Goal: Ask a question: Seek information or help from site administrators or community

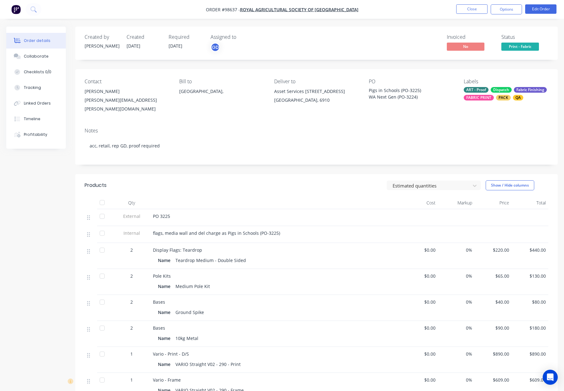
scroll to position [120, 0]
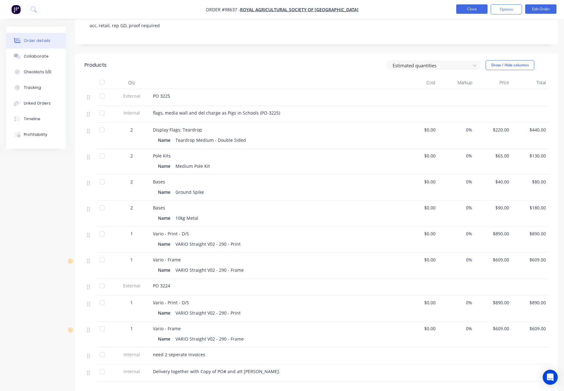
click at [464, 8] on button "Close" at bounding box center [471, 8] width 31 height 9
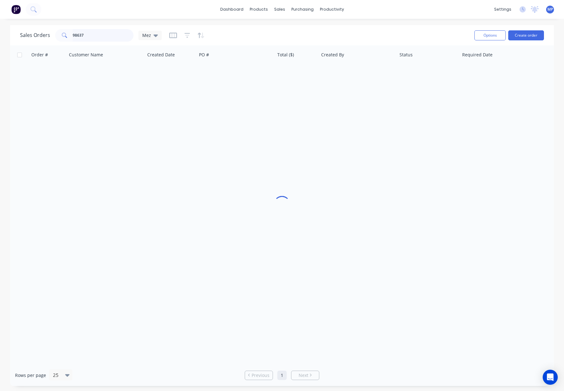
click at [85, 37] on input "98637" at bounding box center [103, 35] width 61 height 13
click at [90, 35] on input "98637" at bounding box center [103, 35] width 61 height 13
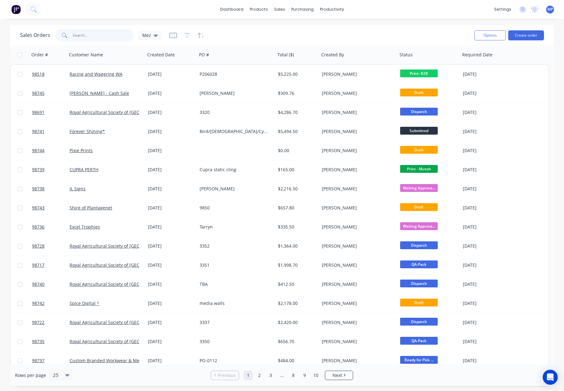
click at [91, 36] on input "text" at bounding box center [103, 35] width 61 height 13
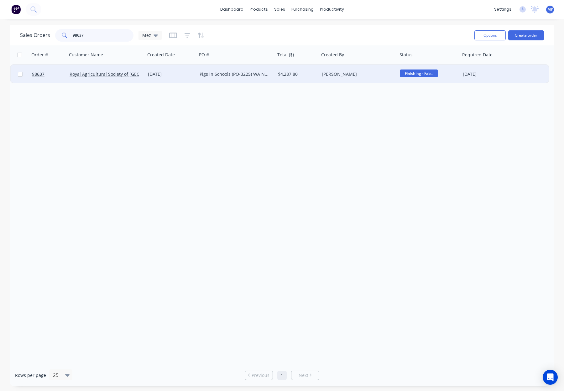
type input "98637"
click at [271, 76] on div "Pigs in Schools (PO-3225) WA Next Gen (PO-3224)" at bounding box center [235, 74] width 73 height 6
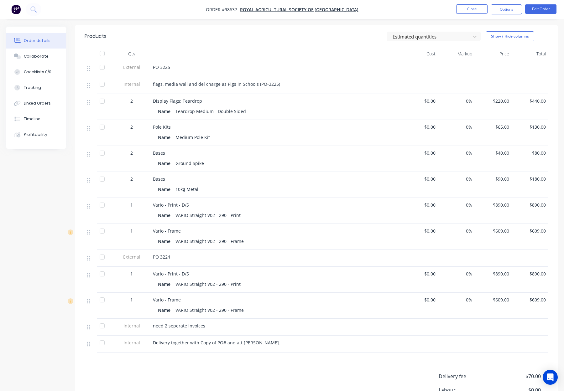
scroll to position [151, 0]
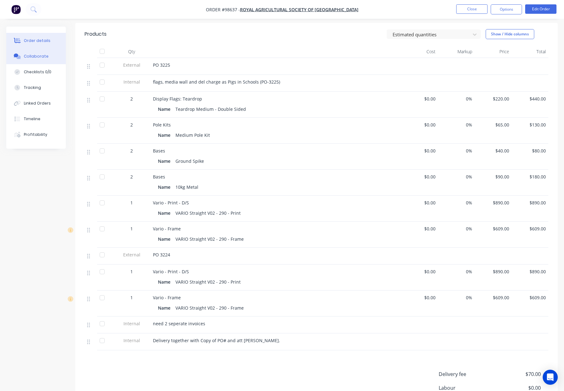
click at [36, 54] on div "Collaborate" at bounding box center [36, 57] width 25 height 6
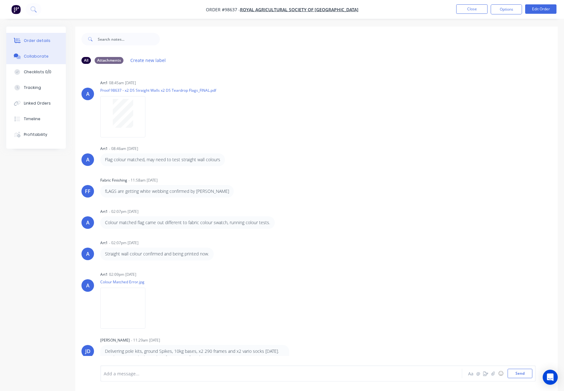
click at [40, 39] on div "Order details" at bounding box center [37, 41] width 27 height 6
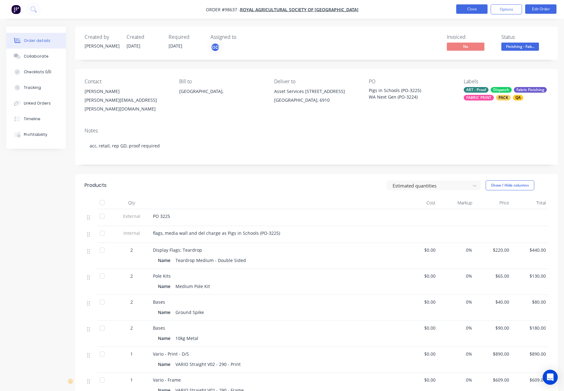
click at [472, 8] on button "Close" at bounding box center [471, 8] width 31 height 9
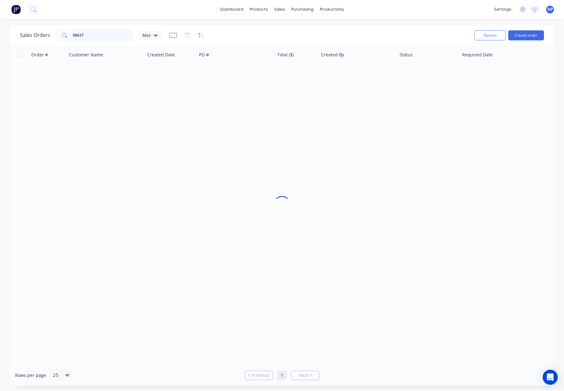
click at [85, 37] on input "98637" at bounding box center [103, 35] width 61 height 13
click at [94, 36] on input "98637" at bounding box center [103, 35] width 61 height 13
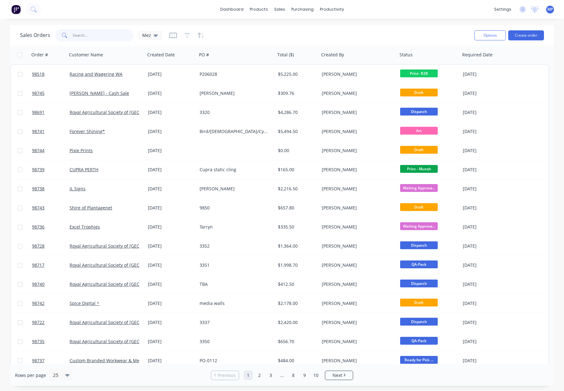
click at [90, 35] on input "text" at bounding box center [103, 35] width 61 height 13
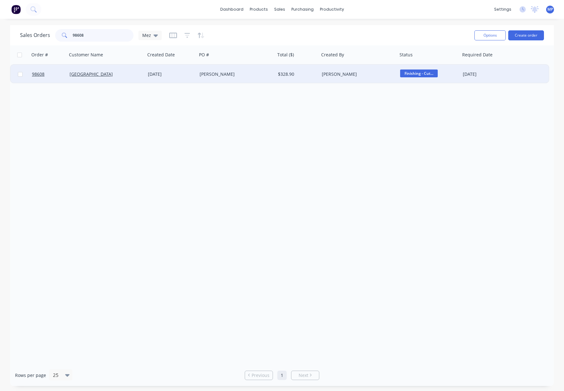
type input "98608"
click at [235, 77] on div "Laura" at bounding box center [234, 74] width 70 height 6
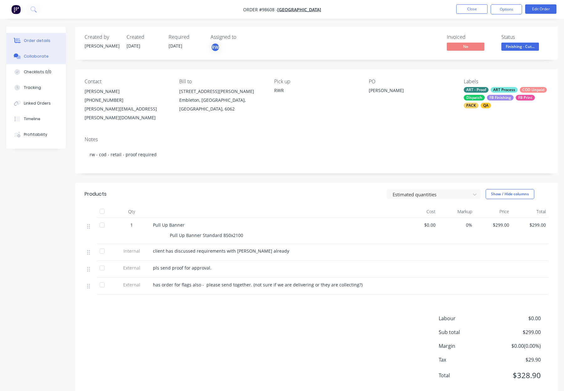
click at [38, 57] on div "Collaborate" at bounding box center [36, 57] width 25 height 6
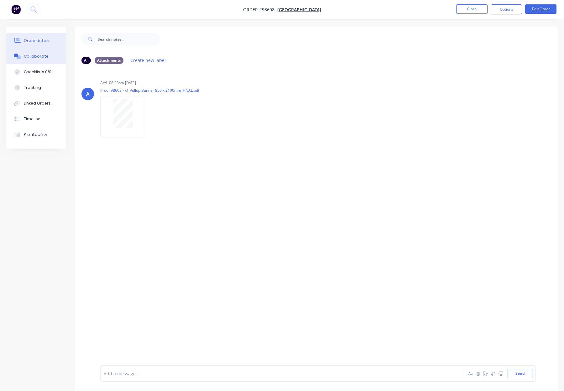
click at [39, 38] on div "Order details" at bounding box center [37, 41] width 27 height 6
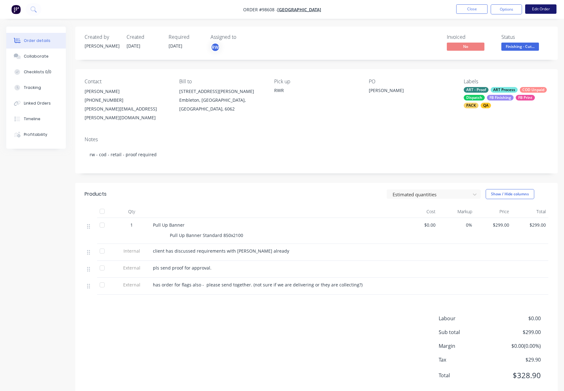
click at [540, 8] on button "Edit Order" at bounding box center [540, 8] width 31 height 9
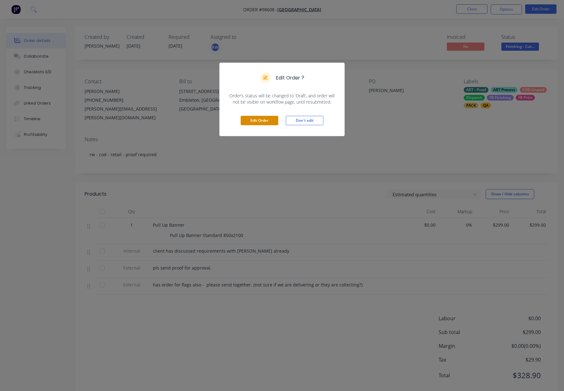
click at [258, 118] on button "Edit Order" at bounding box center [259, 120] width 38 height 9
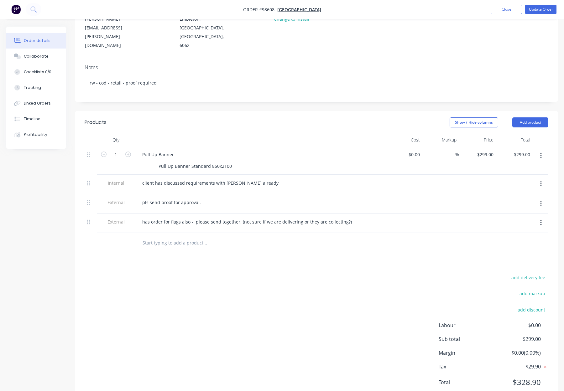
scroll to position [95, 0]
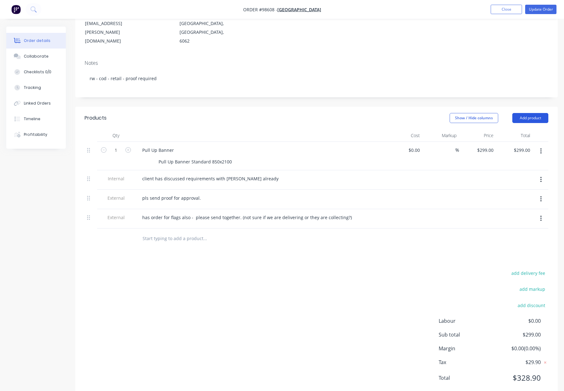
click at [522, 113] on button "Add product" at bounding box center [530, 118] width 36 height 10
click at [264, 248] on div "Products Show / Hide columns Add product Qty Cost Markup Price Total 1 Pull Up …" at bounding box center [316, 253] width 482 height 292
drag, startPoint x: 172, startPoint y: 218, endPoint x: 185, endPoint y: 223, distance: 13.6
click at [174, 232] on input "text" at bounding box center [204, 238] width 125 height 13
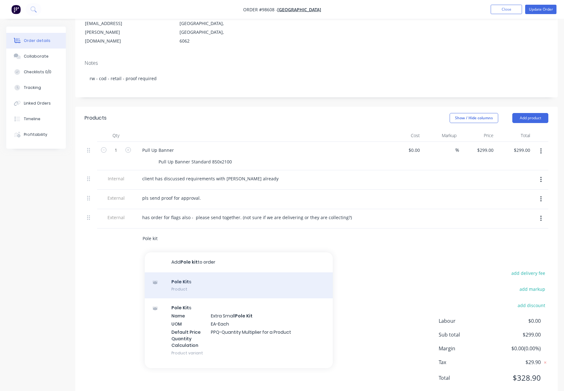
type input "Pole kit"
click at [214, 276] on div "Pole Kit s Product" at bounding box center [239, 285] width 188 height 26
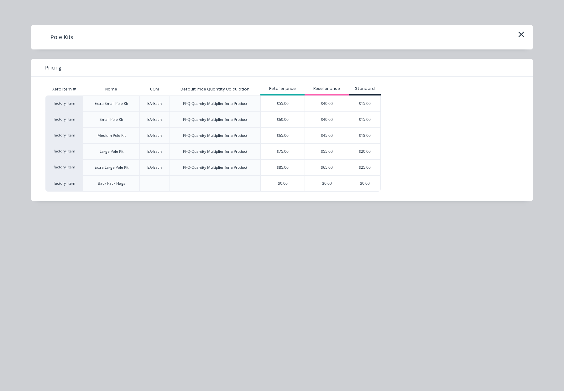
click at [294, 150] on div "$75.00" at bounding box center [283, 152] width 44 height 16
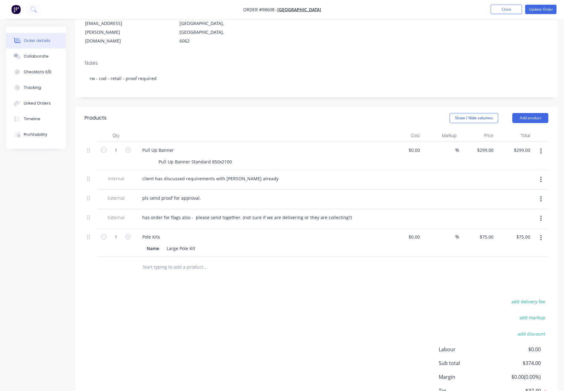
click at [173, 261] on input "text" at bounding box center [204, 267] width 125 height 13
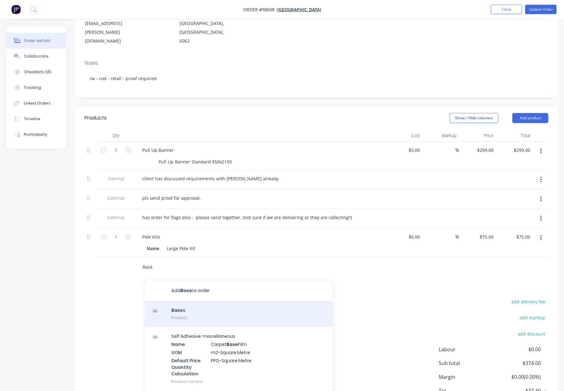
type input "Base"
click at [209, 301] on div "Base s Product" at bounding box center [239, 314] width 188 height 26
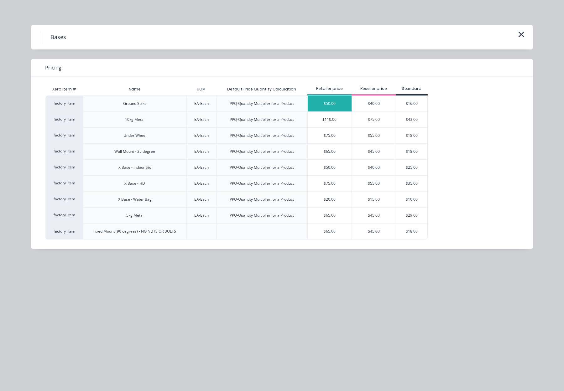
click at [322, 106] on div "$50.00" at bounding box center [330, 104] width 44 height 16
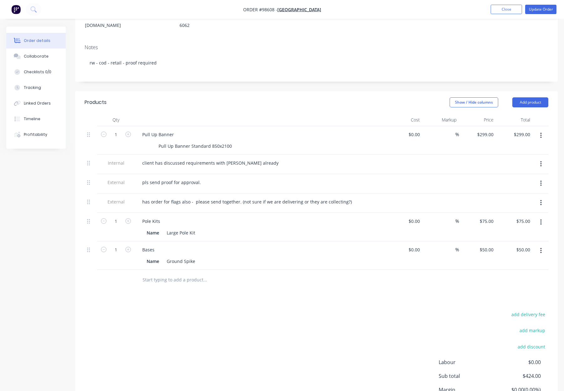
scroll to position [110, 0]
drag, startPoint x: 530, startPoint y: 85, endPoint x: 532, endPoint y: 90, distance: 5.8
click at [530, 98] on button "Add product" at bounding box center [530, 103] width 36 height 10
click at [525, 189] on div "Notes (Internal)" at bounding box center [518, 193] width 48 height 9
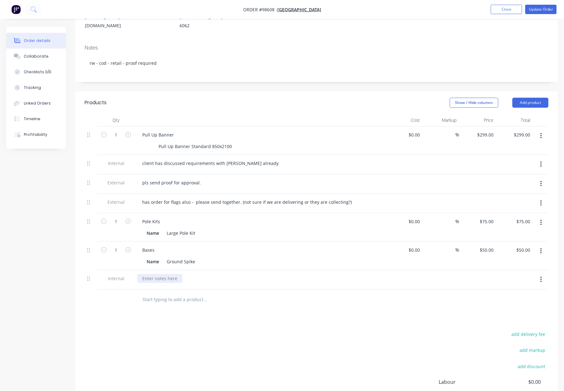
click at [151, 274] on div at bounding box center [159, 278] width 45 height 9
click at [303, 294] on div "Products Show / Hide columns Add product Qty Cost Markup Price Total 1 Pull Up …" at bounding box center [316, 275] width 482 height 369
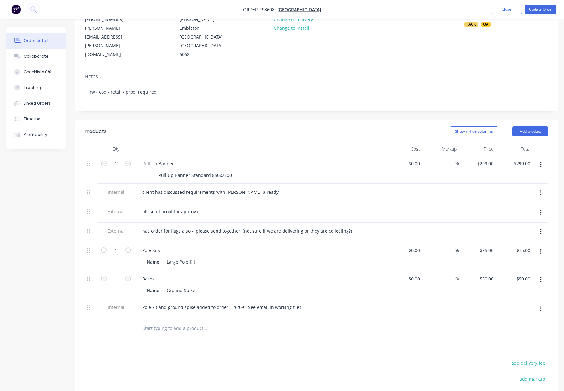
scroll to position [114, 0]
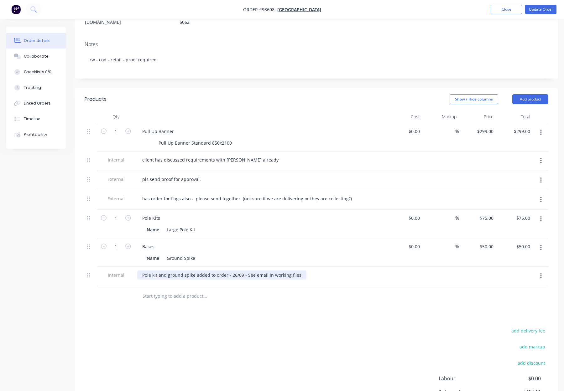
click at [299, 271] on div "Pole kit and ground spike added to order - 26/09 - See email in working files" at bounding box center [221, 275] width 169 height 9
click at [528, 94] on button "Add product" at bounding box center [530, 99] width 36 height 10
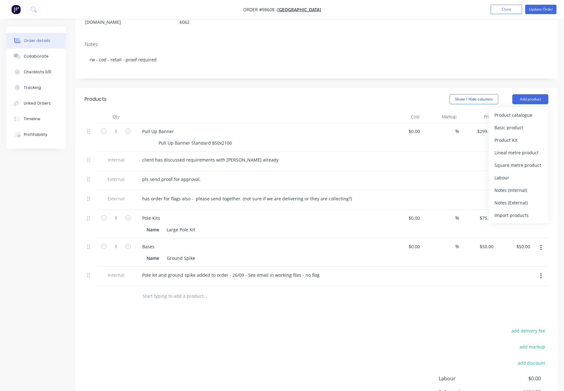
click at [413, 94] on div "Show / Hide columns Add product Product catalogue Basic product Product Kit Lin…" at bounding box center [365, 99] width 365 height 10
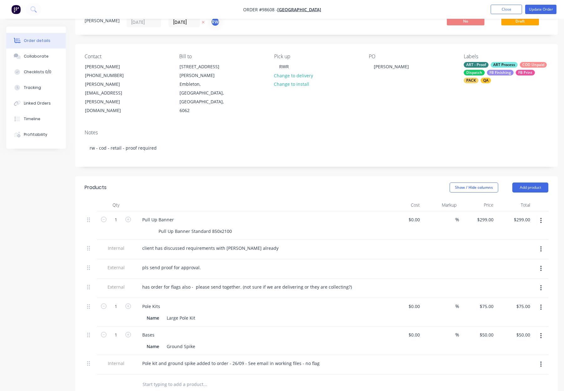
scroll to position [0, 0]
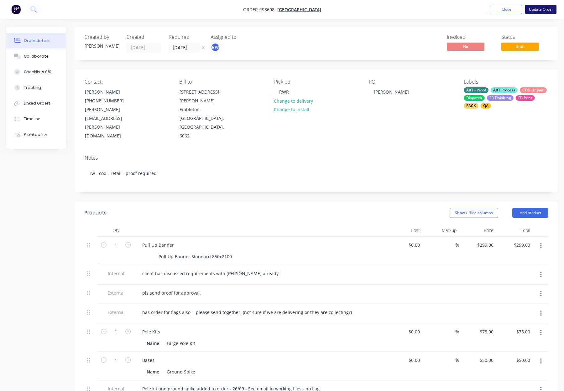
click at [539, 11] on button "Update Order" at bounding box center [540, 9] width 31 height 9
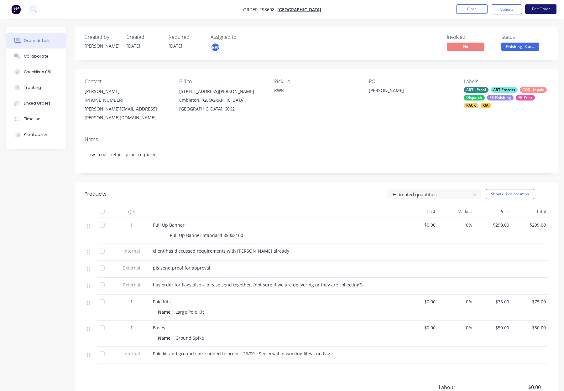
click at [549, 9] on button "Edit Order" at bounding box center [540, 8] width 31 height 9
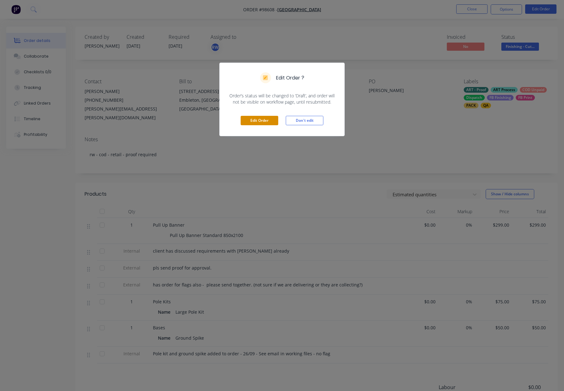
click at [258, 123] on button "Edit Order" at bounding box center [259, 120] width 38 height 9
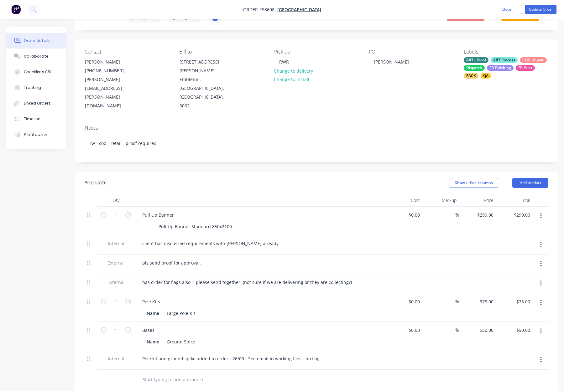
scroll to position [116, 0]
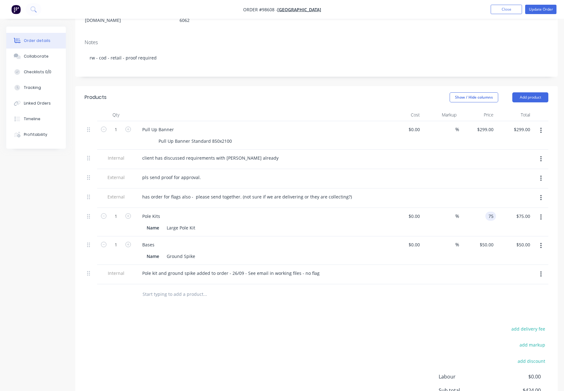
drag, startPoint x: 485, startPoint y: 198, endPoint x: 489, endPoint y: 199, distance: 3.9
click at [485, 212] on div "75 75" at bounding box center [490, 216] width 11 height 9
type input "$45.00"
click at [488, 240] on div "50 50" at bounding box center [492, 244] width 8 height 9
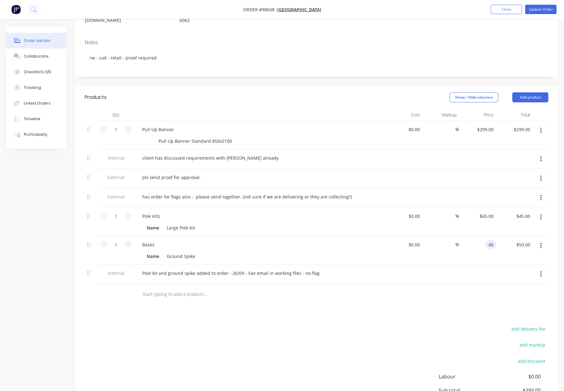
type input "$45.00"
click at [462, 287] on div "Products Show / Hide columns Add product Qty Cost Markup Price Total 1 Pull Up …" at bounding box center [316, 270] width 482 height 369
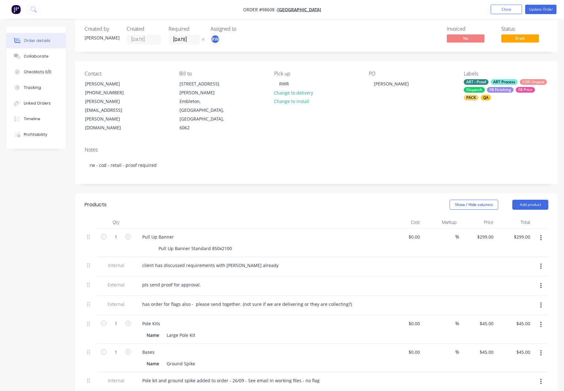
scroll to position [0, 0]
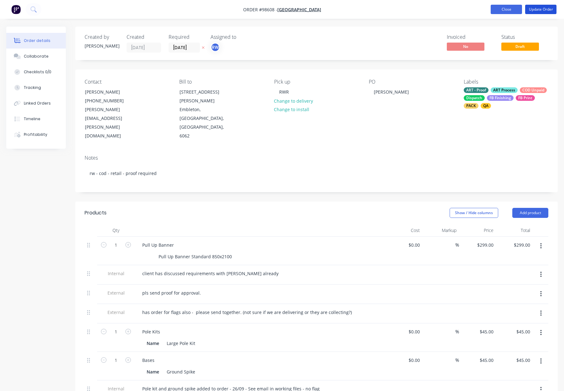
click at [542, 10] on button "Update Order" at bounding box center [540, 9] width 31 height 9
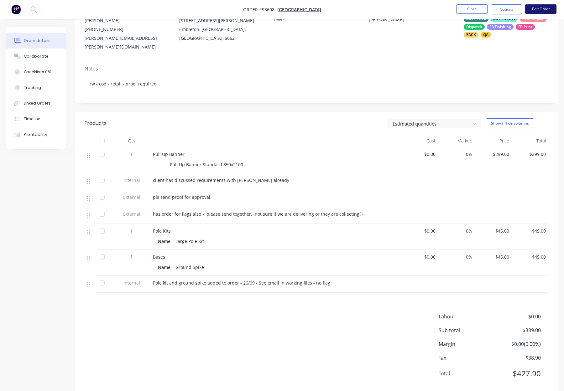
scroll to position [73, 0]
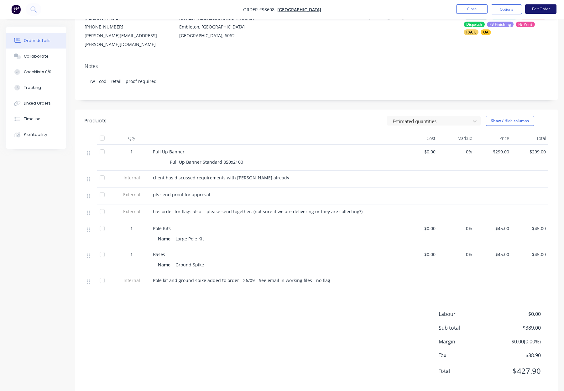
click at [537, 9] on button "Edit Order" at bounding box center [540, 8] width 31 height 9
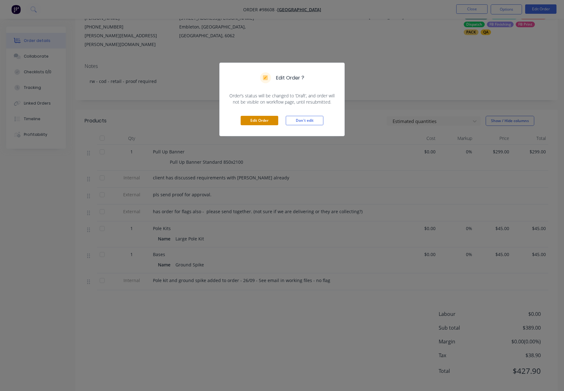
click at [258, 116] on button "Edit Order" at bounding box center [259, 120] width 38 height 9
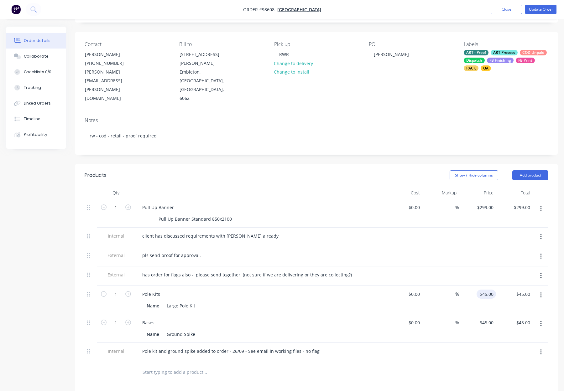
scroll to position [38, 0]
click at [486, 289] on div "45 45" at bounding box center [490, 293] width 11 height 9
type input "$40.00"
click at [488, 318] on input "45" at bounding box center [487, 322] width 17 height 9
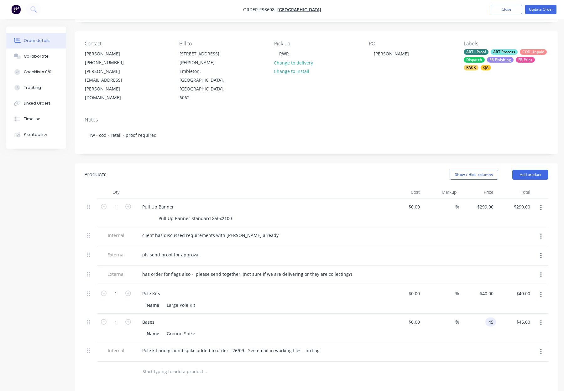
type input "8"
type input "$50.00"
click at [459, 362] on div at bounding box center [316, 372] width 463 height 20
click at [533, 9] on button "Update Order" at bounding box center [540, 9] width 31 height 9
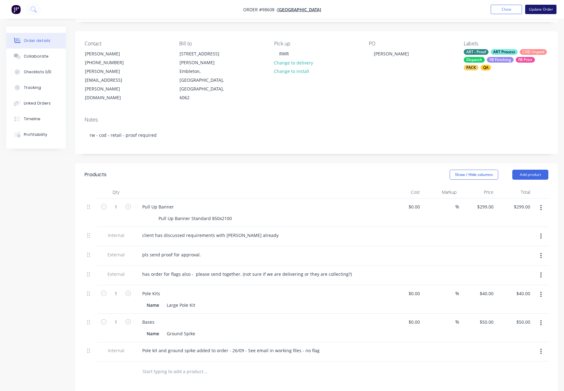
scroll to position [0, 0]
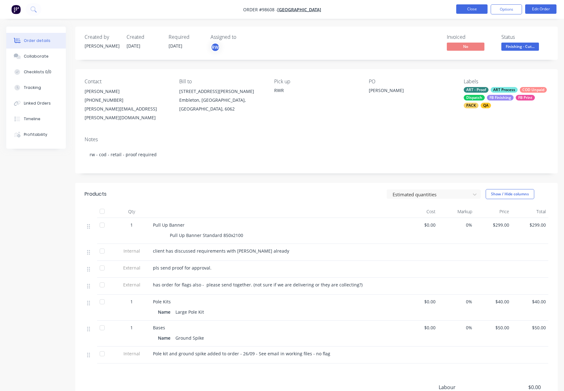
click at [467, 9] on button "Close" at bounding box center [471, 8] width 31 height 9
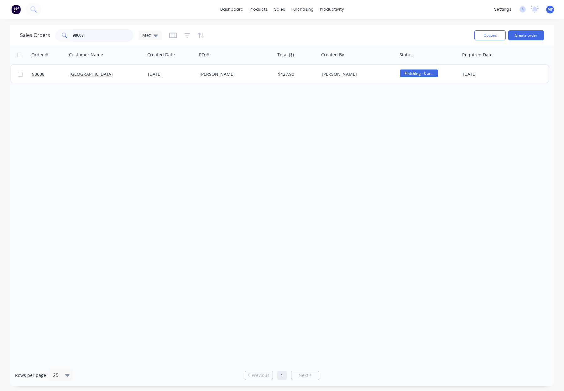
click at [94, 34] on input "98608" at bounding box center [103, 35] width 61 height 13
drag, startPoint x: 110, startPoint y: 35, endPoint x: 49, endPoint y: 34, distance: 60.4
click at [50, 34] on div "Sales Orders 98608 Mez" at bounding box center [91, 35] width 142 height 13
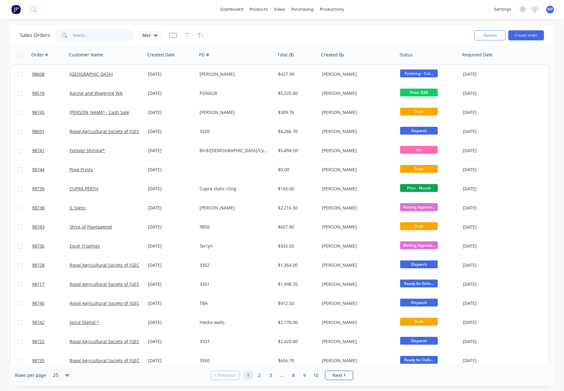
drag, startPoint x: 107, startPoint y: 34, endPoint x: 110, endPoint y: 34, distance: 3.5
click at [107, 34] on input "text" at bounding box center [103, 35] width 61 height 13
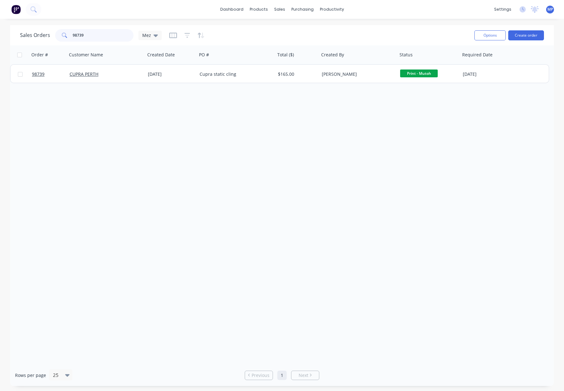
type input "98739"
drag, startPoint x: 95, startPoint y: 35, endPoint x: 52, endPoint y: 34, distance: 42.9
click at [52, 34] on div "Sales Orders 98739 Mez" at bounding box center [91, 35] width 142 height 13
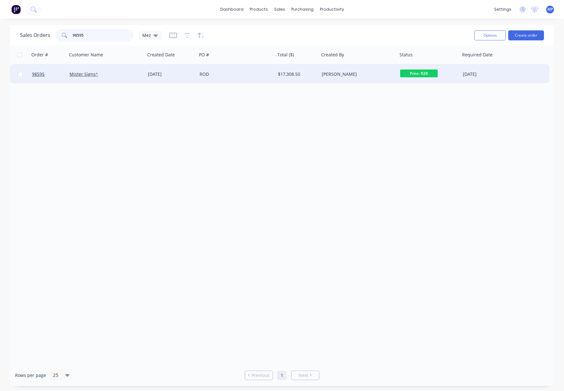
type input "98595"
click at [246, 73] on div "ROD" at bounding box center [234, 74] width 70 height 6
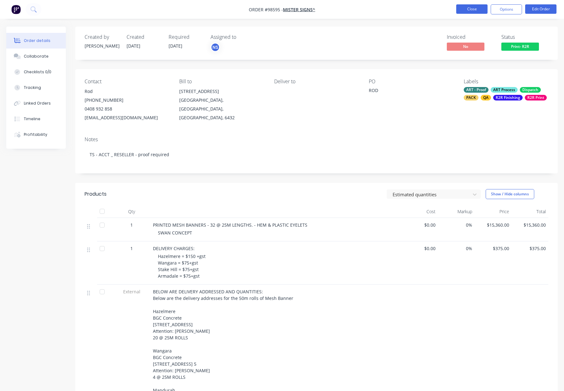
click at [464, 9] on button "Close" at bounding box center [471, 8] width 31 height 9
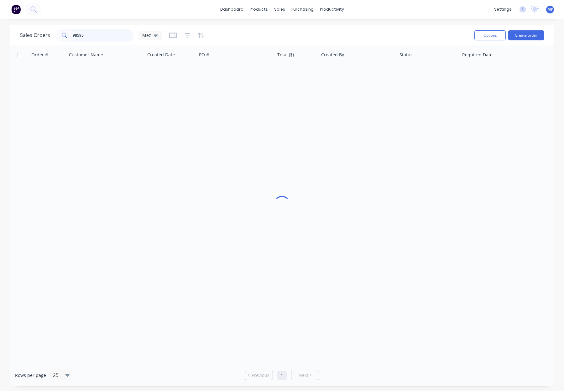
click at [102, 35] on input "98595" at bounding box center [103, 35] width 61 height 13
drag, startPoint x: 55, startPoint y: 33, endPoint x: 70, endPoint y: 34, distance: 14.7
click at [51, 33] on div "Sales Orders 98595 Mez" at bounding box center [91, 35] width 142 height 13
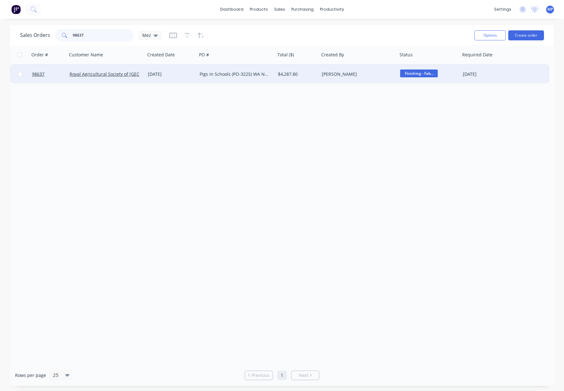
type input "98637"
click at [258, 76] on div "Pigs in Schools (PO-3225) WA Next Gen (PO-3224)" at bounding box center [234, 74] width 70 height 6
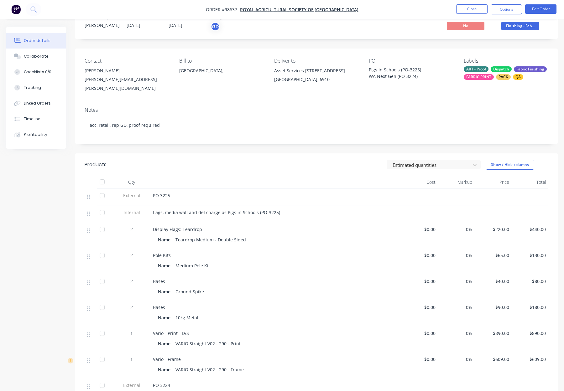
scroll to position [13, 0]
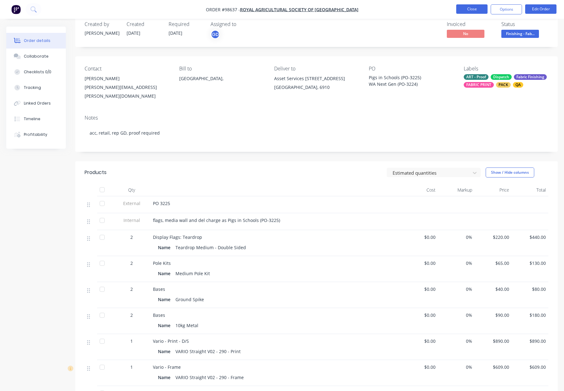
click at [466, 8] on button "Close" at bounding box center [471, 8] width 31 height 9
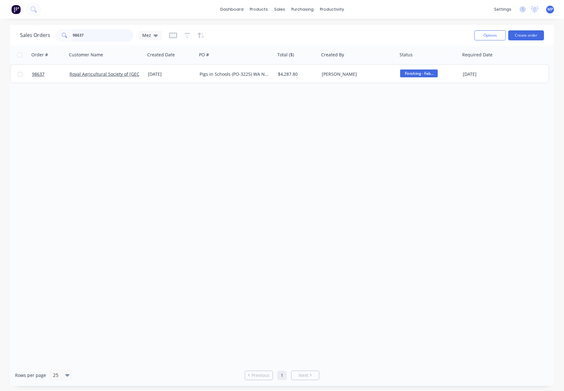
click at [86, 34] on input "98637" at bounding box center [103, 35] width 61 height 13
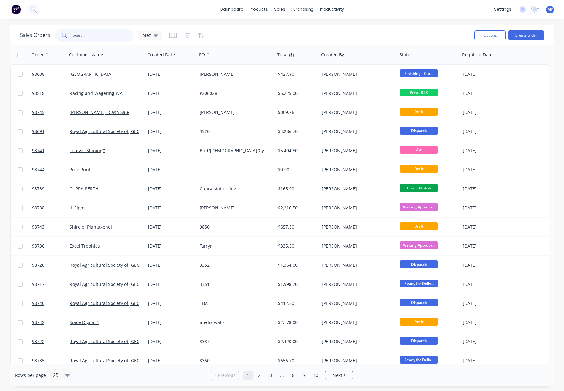
drag, startPoint x: 82, startPoint y: 31, endPoint x: 92, endPoint y: 33, distance: 9.8
click at [82, 31] on input "text" at bounding box center [103, 35] width 61 height 13
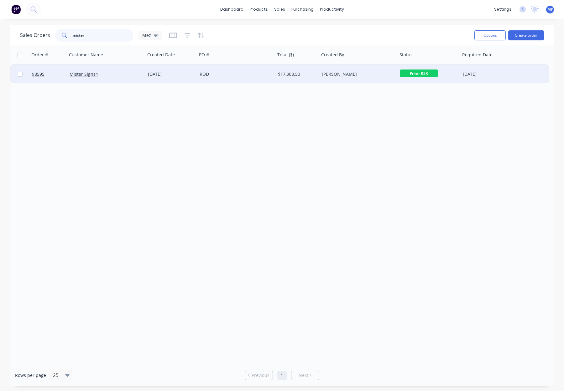
type input "mister"
click at [116, 71] on div "Mister Signs^" at bounding box center [105, 74] width 70 height 6
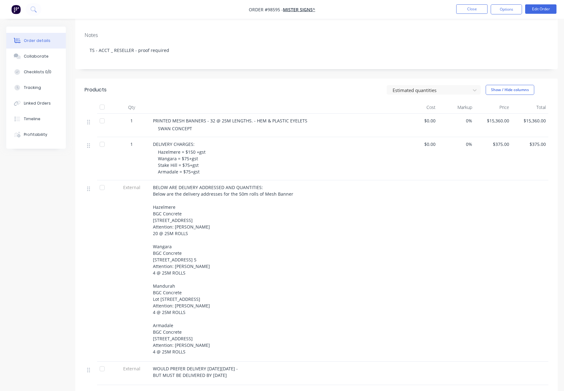
scroll to position [107, 0]
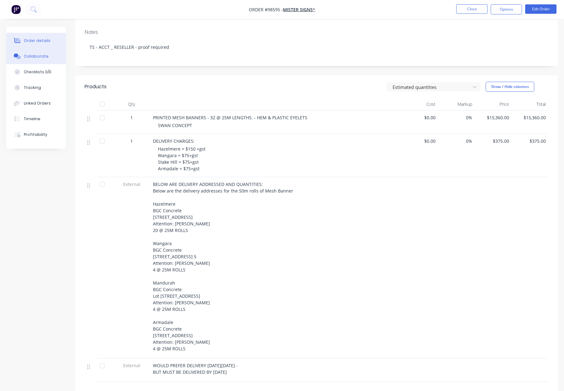
click at [39, 59] on div "Collaborate" at bounding box center [36, 57] width 25 height 6
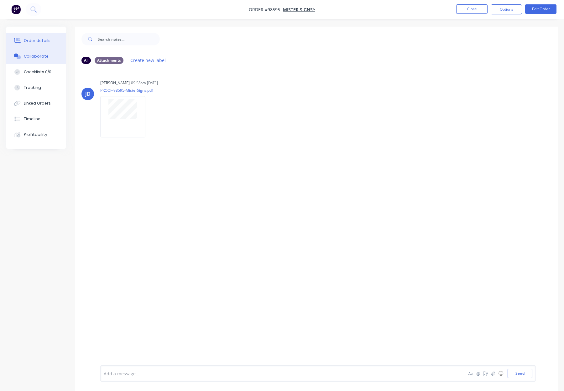
click at [45, 42] on div "Order details" at bounding box center [37, 41] width 27 height 6
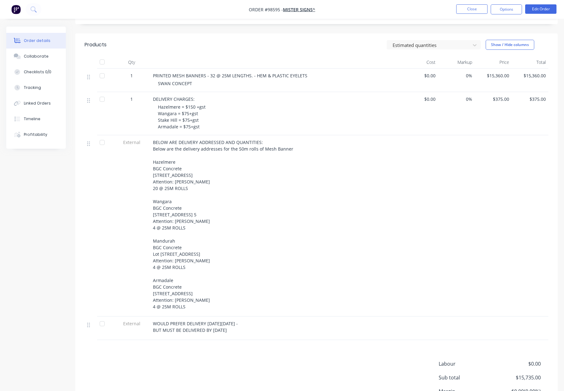
scroll to position [150, 0]
click at [465, 7] on button "Close" at bounding box center [471, 8] width 31 height 9
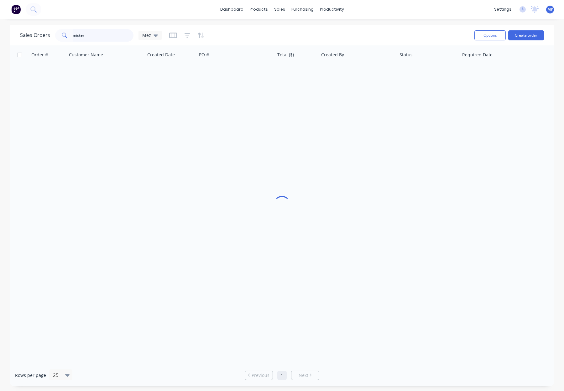
click at [92, 36] on input "mister" at bounding box center [103, 35] width 61 height 13
click at [94, 36] on input "mister" at bounding box center [103, 35] width 61 height 13
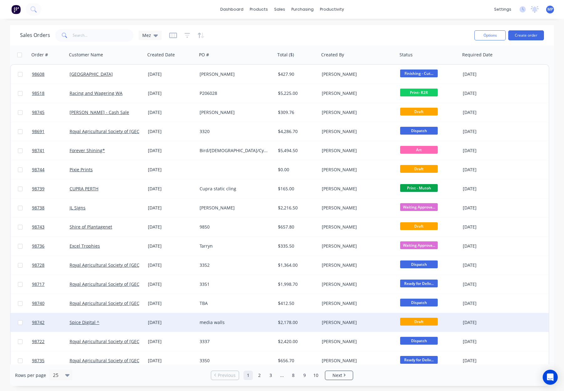
click at [245, 322] on div "media walls" at bounding box center [234, 322] width 70 height 6
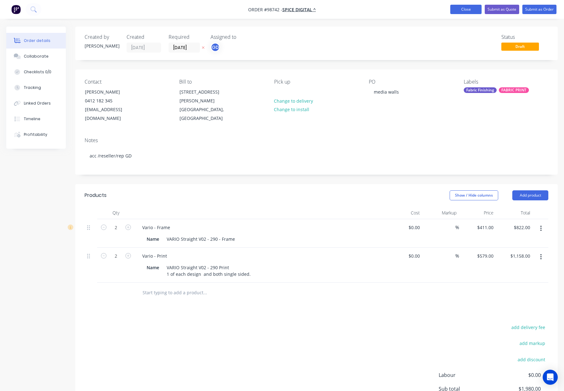
click at [465, 12] on button "Close" at bounding box center [465, 9] width 31 height 9
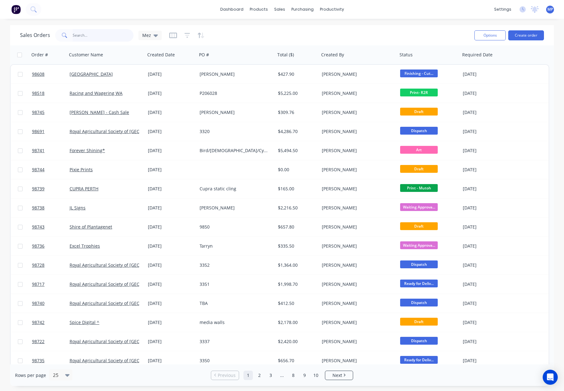
drag, startPoint x: 103, startPoint y: 39, endPoint x: 107, endPoint y: 38, distance: 4.6
click at [103, 39] on input "text" at bounding box center [103, 35] width 61 height 13
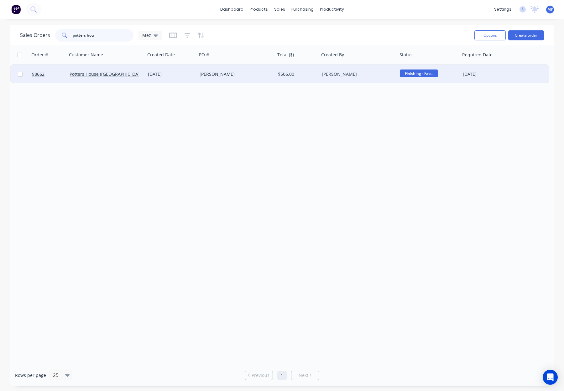
type input "potters hou"
click at [146, 72] on div "19 Sep 2025" at bounding box center [171, 74] width 52 height 19
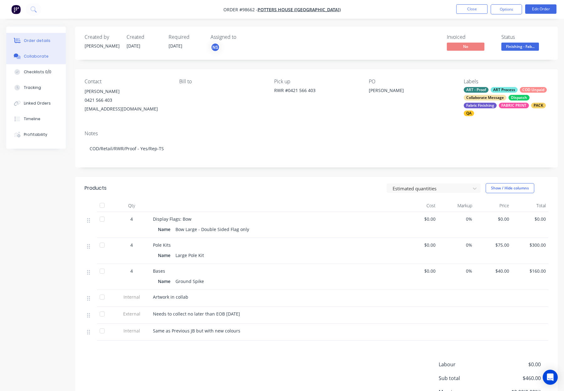
click at [36, 54] on div "Collaborate" at bounding box center [36, 57] width 25 height 6
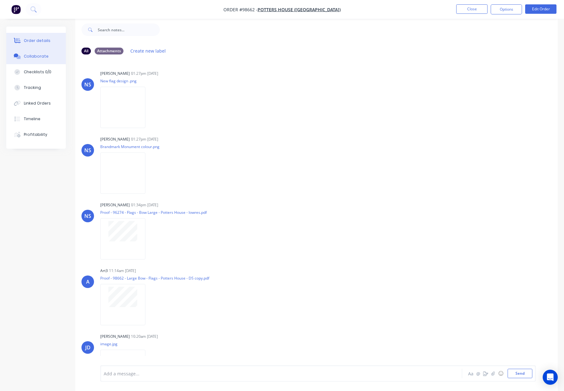
click at [43, 39] on div "Order details" at bounding box center [37, 41] width 27 height 6
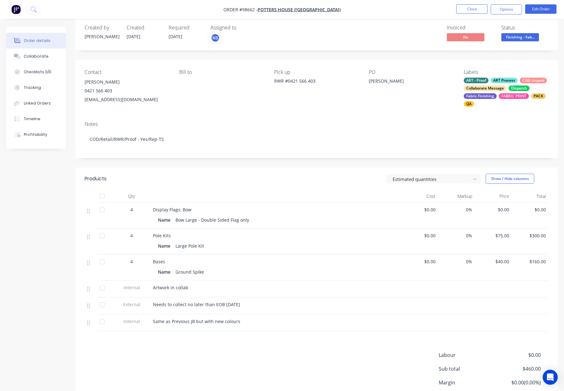
click at [514, 38] on span "Finishing - Fab..." at bounding box center [520, 37] width 38 height 8
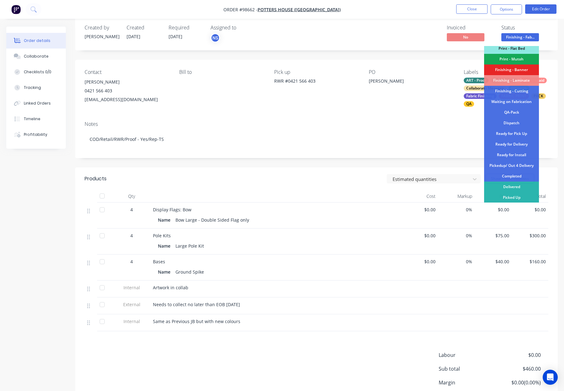
scroll to position [110, 0]
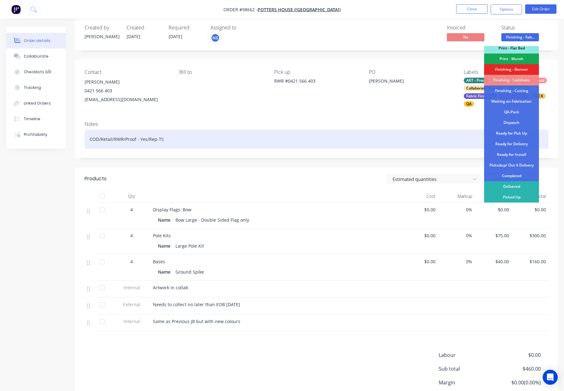
click at [519, 132] on div "Ready for Pick Up" at bounding box center [511, 133] width 55 height 11
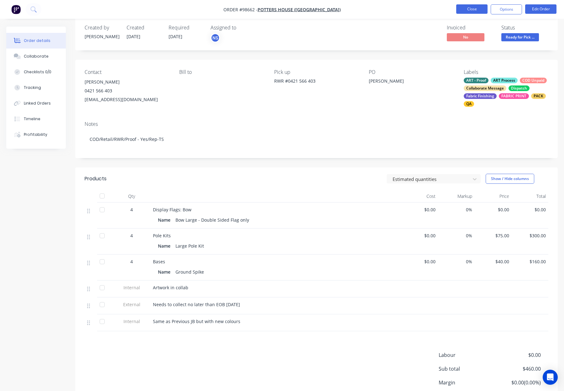
click at [465, 9] on button "Close" at bounding box center [471, 8] width 31 height 9
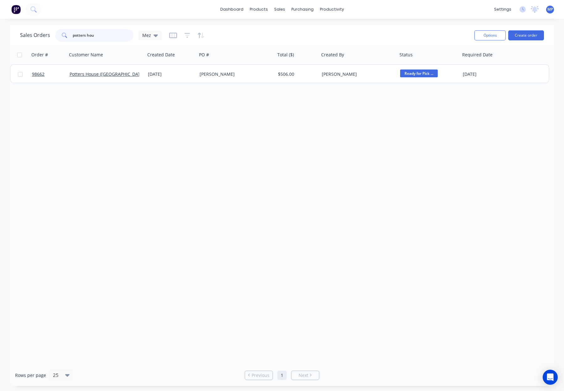
drag, startPoint x: 102, startPoint y: 35, endPoint x: 58, endPoint y: 33, distance: 44.2
click at [58, 33] on div "potters hou" at bounding box center [94, 35] width 78 height 13
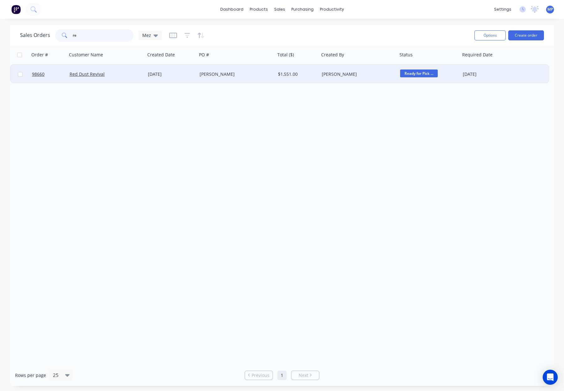
type input "r"
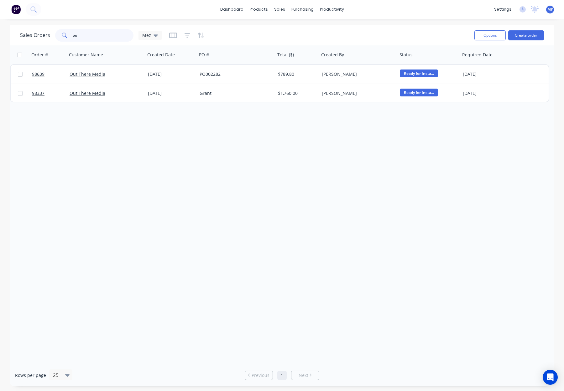
type input "o"
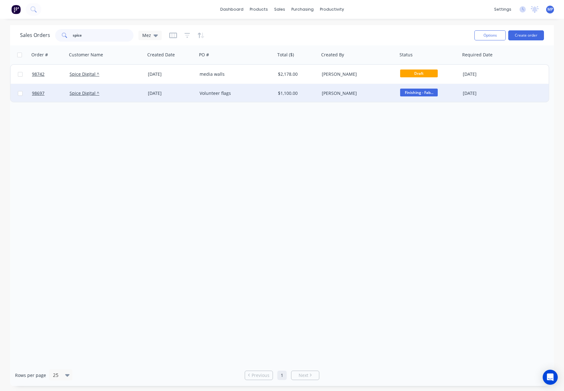
type input "spice"
click at [183, 92] on div "[DATE]" at bounding box center [171, 93] width 47 height 6
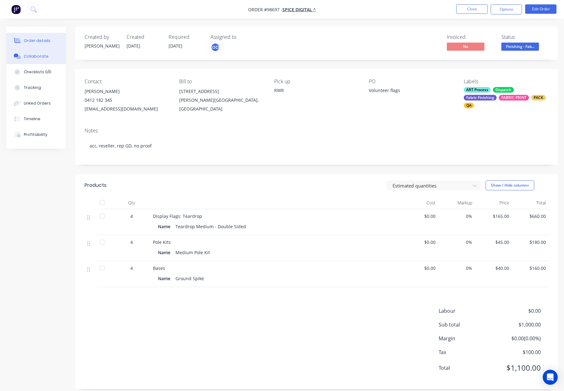
click at [26, 56] on div "Collaborate" at bounding box center [36, 57] width 25 height 6
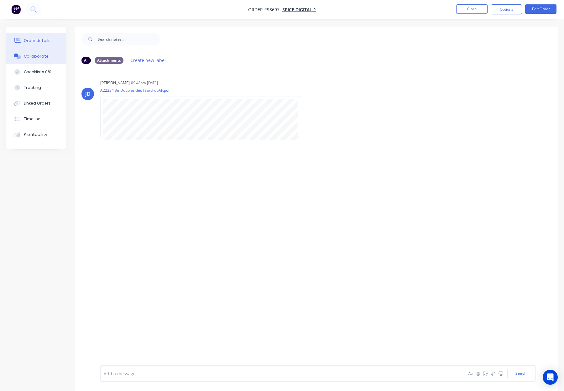
click at [40, 36] on button "Order details" at bounding box center [35, 41] width 59 height 16
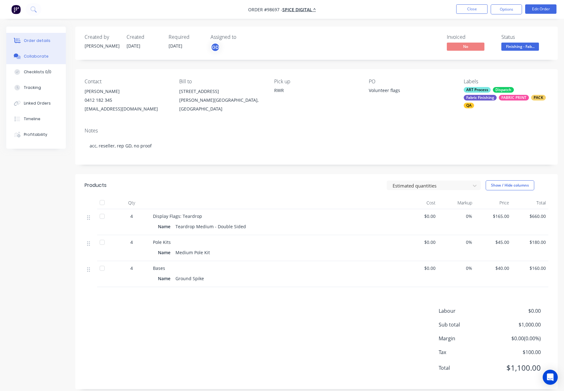
click at [26, 54] on div "Collaborate" at bounding box center [36, 57] width 25 height 6
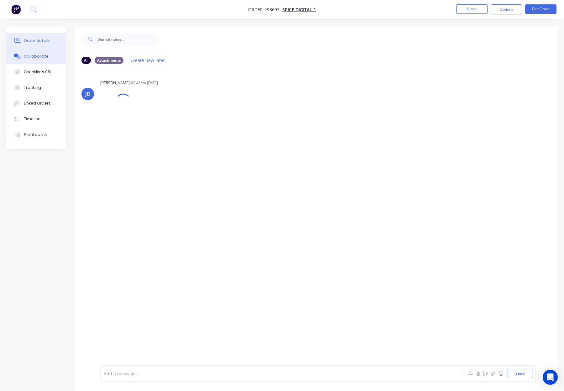
click at [18, 42] on icon at bounding box center [17, 40] width 7 height 5
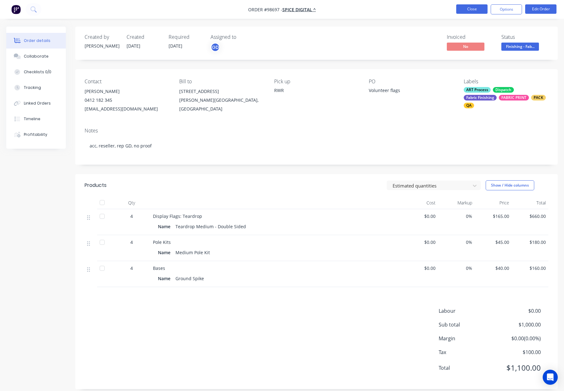
click at [469, 9] on button "Close" at bounding box center [471, 8] width 31 height 9
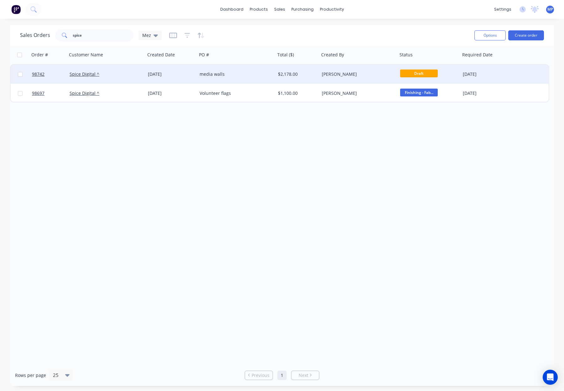
click at [232, 75] on div "media walls" at bounding box center [234, 74] width 70 height 6
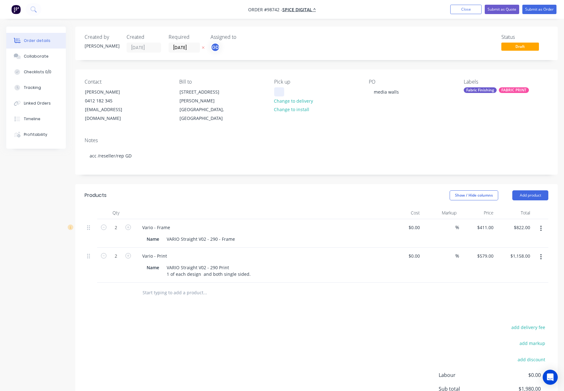
click at [279, 91] on div at bounding box center [279, 91] width 10 height 9
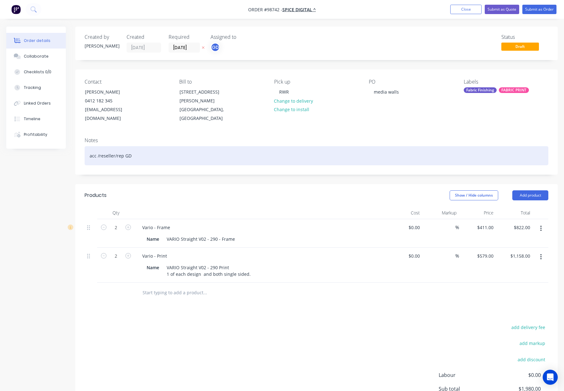
click at [204, 151] on div "acc /reseller/rep GD" at bounding box center [316, 155] width 463 height 19
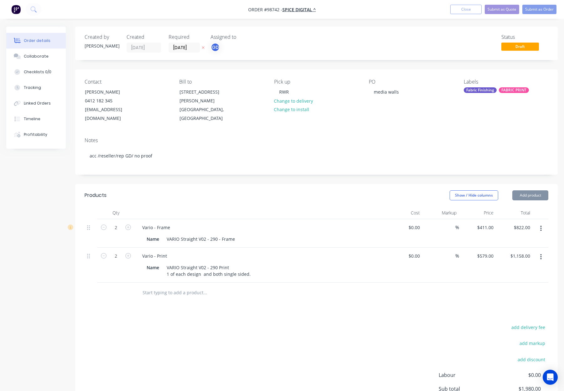
click at [488, 89] on div "Fabric Finishing" at bounding box center [479, 90] width 33 height 6
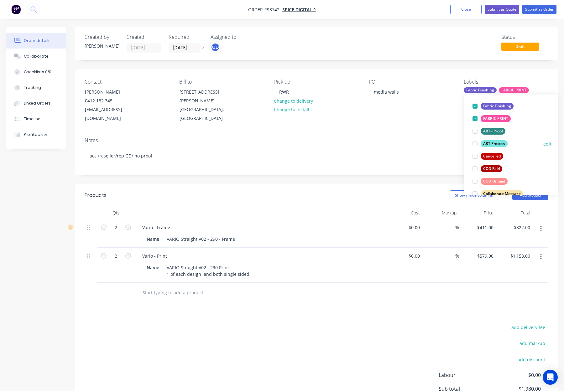
click at [498, 144] on div "ART Process" at bounding box center [493, 143] width 27 height 7
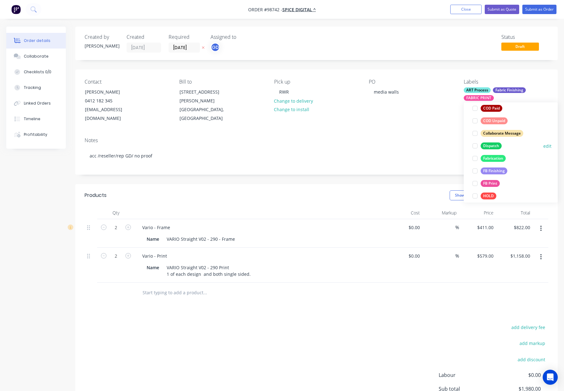
drag, startPoint x: 495, startPoint y: 145, endPoint x: 499, endPoint y: 142, distance: 4.2
click at [495, 145] on div "Dispatch" at bounding box center [490, 145] width 21 height 7
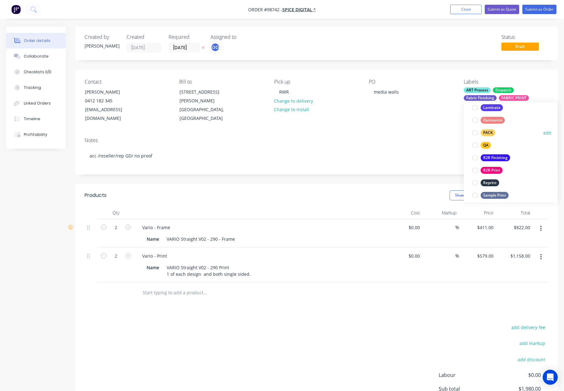
drag, startPoint x: 491, startPoint y: 132, endPoint x: 499, endPoint y: 132, distance: 8.1
click at [491, 132] on div "PACK" at bounding box center [487, 132] width 15 height 7
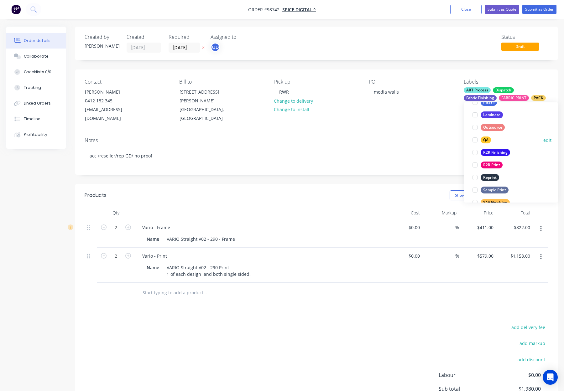
click at [491, 135] on div "QA edit" at bounding box center [510, 140] width 81 height 13
drag, startPoint x: 488, startPoint y: 140, endPoint x: 492, endPoint y: 138, distance: 4.6
click at [488, 140] on div "QA" at bounding box center [485, 140] width 10 height 7
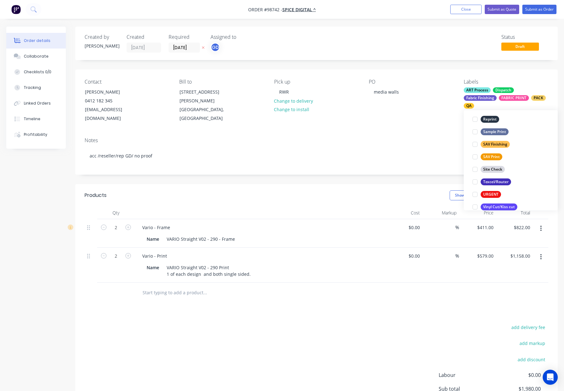
scroll to position [301, 0]
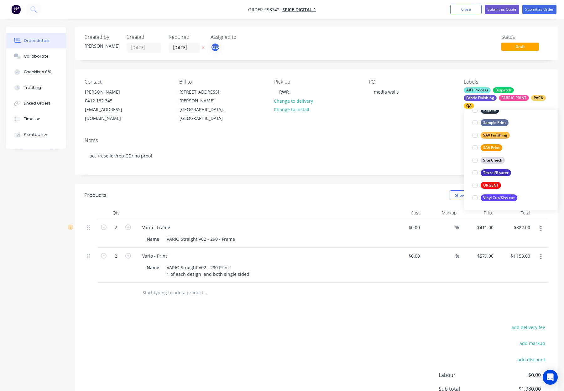
click at [403, 132] on div "Notes acc /reseller/rep GD/ no proof" at bounding box center [316, 153] width 482 height 42
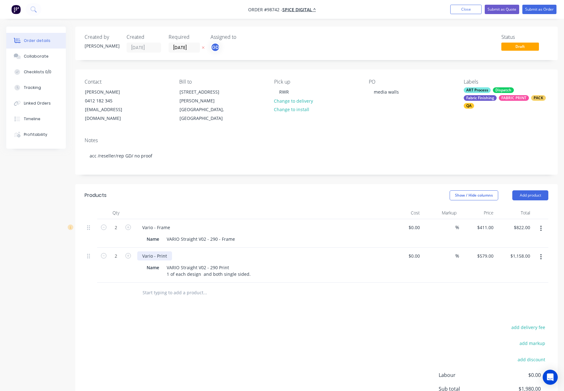
drag, startPoint x: 170, startPoint y: 247, endPoint x: 174, endPoint y: 249, distance: 4.7
click at [170, 251] on div "Vario - Print" at bounding box center [154, 255] width 35 height 9
drag, startPoint x: 232, startPoint y: 266, endPoint x: 266, endPoint y: 266, distance: 33.5
click at [262, 266] on div "Name VARIO Straight V02 - 290 Print 1 of each design and both single sided." at bounding box center [258, 271] width 229 height 16
click at [249, 266] on div "VARIO Straight V02 - 290 Print 1 of each design and both single sided." at bounding box center [208, 271] width 89 height 16
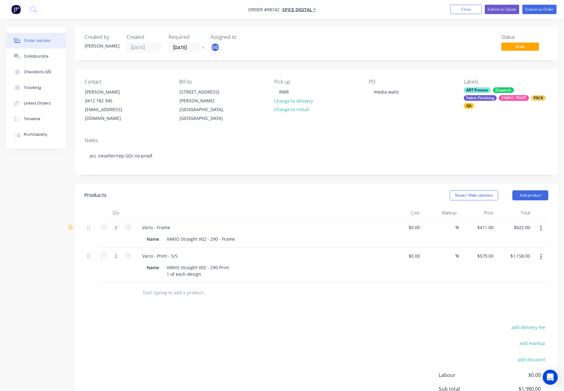
click at [299, 296] on div "Products Show / Hide columns Add product Qty Cost Markup Price Total 2 Vario - …" at bounding box center [316, 318] width 482 height 269
click at [537, 7] on button "Submit as Order" at bounding box center [539, 9] width 34 height 9
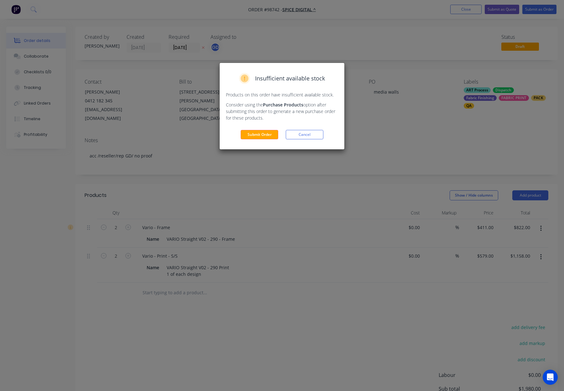
drag, startPoint x: 266, startPoint y: 135, endPoint x: 271, endPoint y: 132, distance: 6.0
click at [266, 135] on button "Submit Order" at bounding box center [259, 134] width 38 height 9
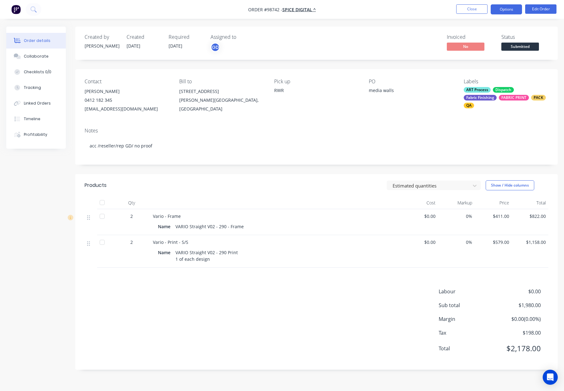
click at [501, 9] on button "Options" at bounding box center [505, 9] width 31 height 10
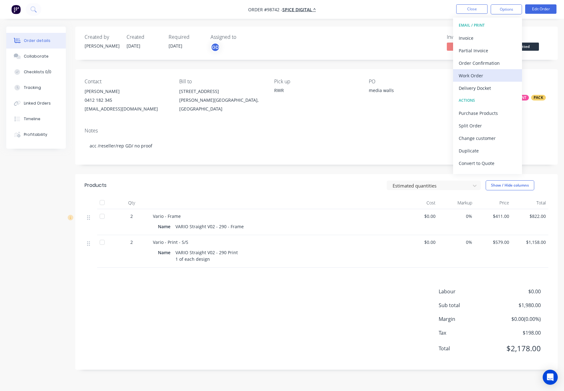
click at [490, 71] on div "Work Order" at bounding box center [487, 75] width 58 height 9
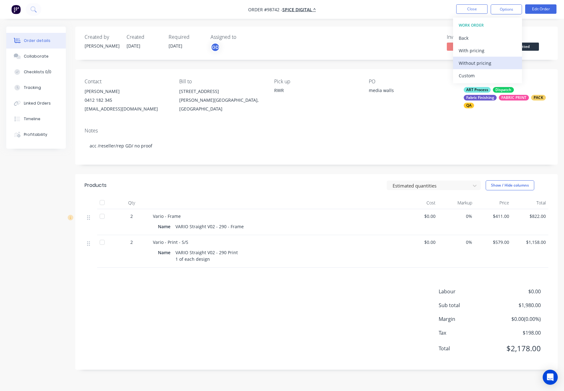
click at [488, 63] on div "Without pricing" at bounding box center [487, 63] width 58 height 9
click at [296, 173] on div "Created by Gino Created 26/09/25 Required 02/10/25 Assigned to GD Invoiced No S…" at bounding box center [316, 198] width 482 height 343
click at [467, 8] on button "Close" at bounding box center [471, 8] width 31 height 9
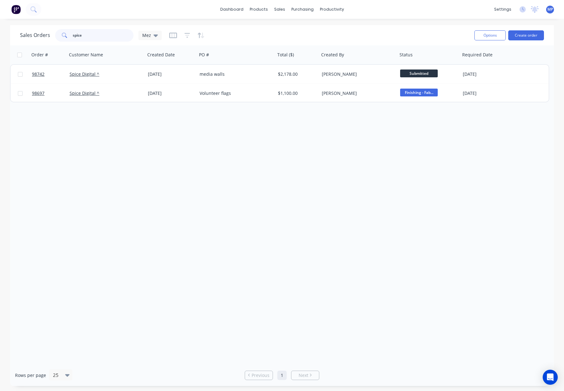
drag, startPoint x: 90, startPoint y: 35, endPoint x: 52, endPoint y: 34, distance: 38.6
click at [50, 34] on div "Sales Orders spice Mez" at bounding box center [91, 35] width 142 height 13
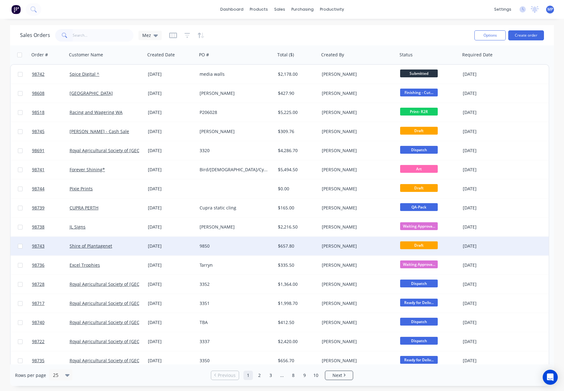
click at [354, 245] on div "[PERSON_NAME]" at bounding box center [357, 246] width 70 height 6
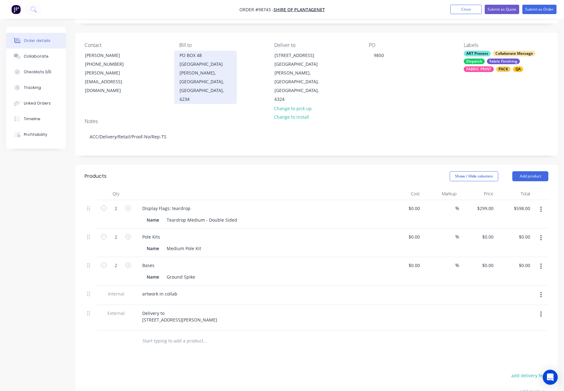
scroll to position [39, 0]
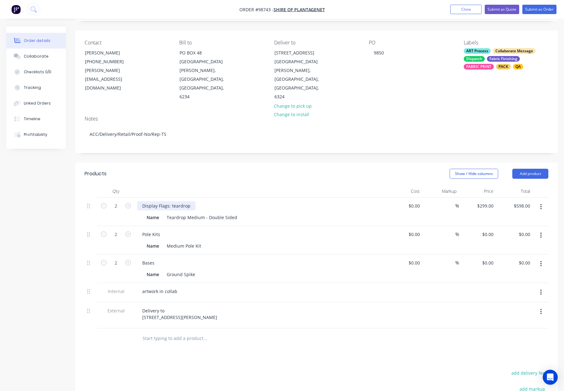
click at [171, 201] on div "Display Flags: teardrop" at bounding box center [166, 205] width 58 height 9
click at [250, 169] on div "Show / Hide columns Add product" at bounding box center [365, 174] width 365 height 10
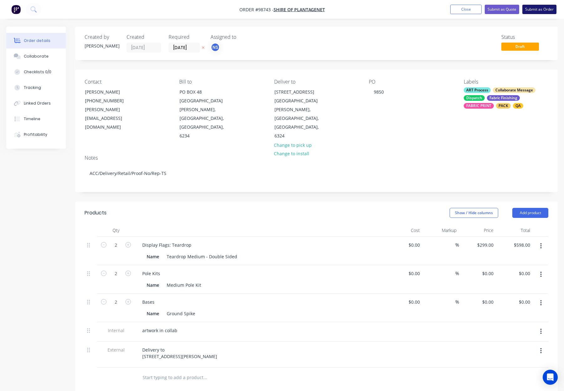
click at [540, 10] on button "Submit as Order" at bounding box center [539, 9] width 34 height 9
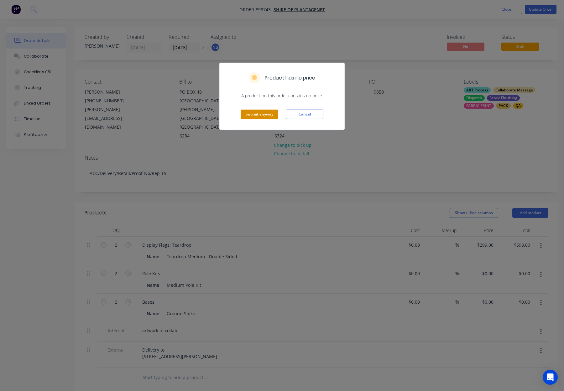
drag, startPoint x: 249, startPoint y: 114, endPoint x: 256, endPoint y: 111, distance: 7.3
click at [249, 114] on button "Submit anyway" at bounding box center [259, 114] width 38 height 9
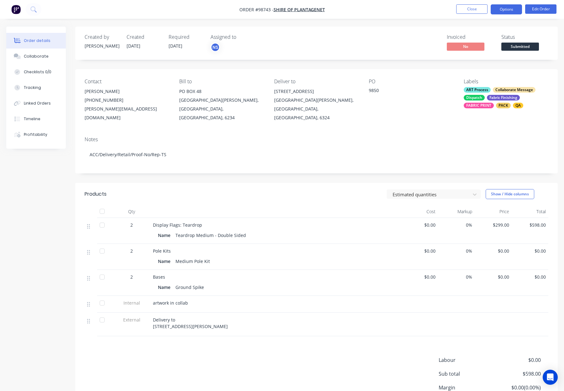
click at [505, 11] on button "Options" at bounding box center [505, 9] width 31 height 10
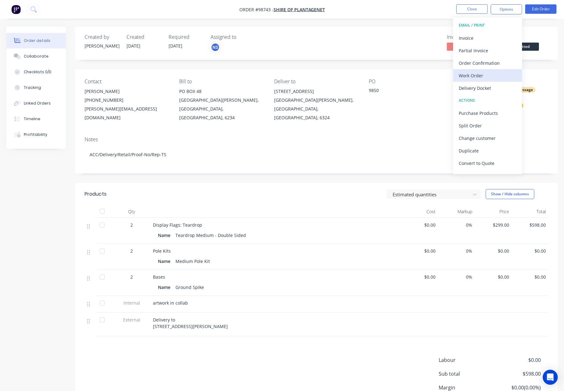
click at [488, 72] on div "Work Order" at bounding box center [487, 75] width 58 height 9
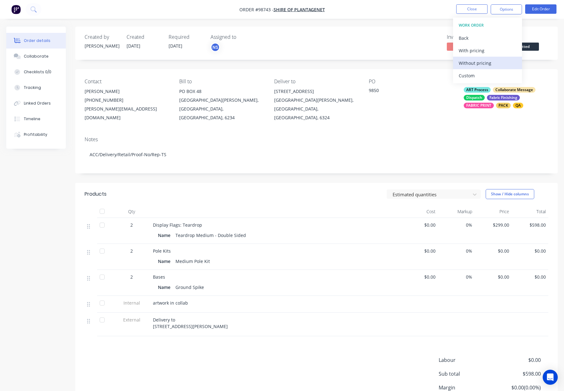
click at [489, 63] on div "Without pricing" at bounding box center [487, 63] width 58 height 9
click at [471, 6] on button "Close" at bounding box center [471, 8] width 31 height 9
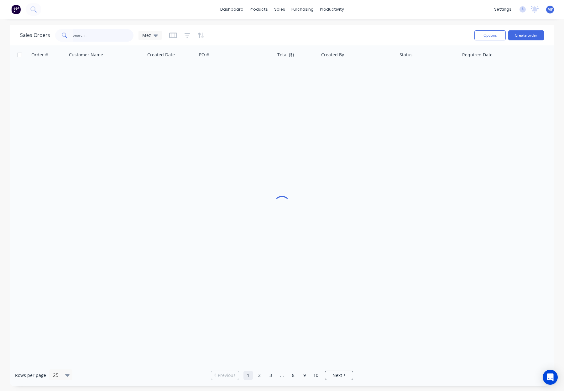
click at [96, 38] on input "text" at bounding box center [103, 35] width 61 height 13
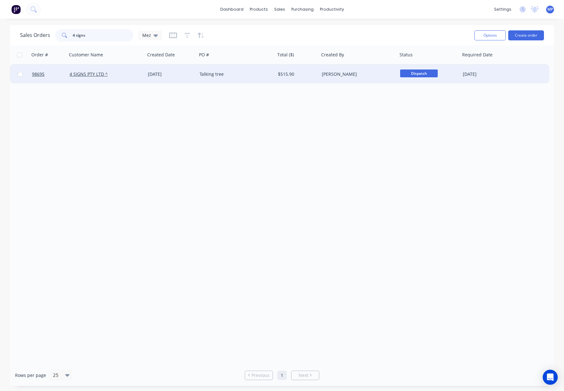
type input "4 signs"
click at [237, 75] on div "Talking tree" at bounding box center [234, 74] width 70 height 6
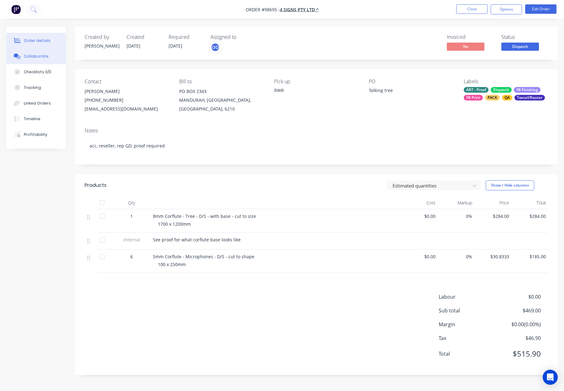
click at [53, 54] on button "Collaborate" at bounding box center [35, 57] width 59 height 16
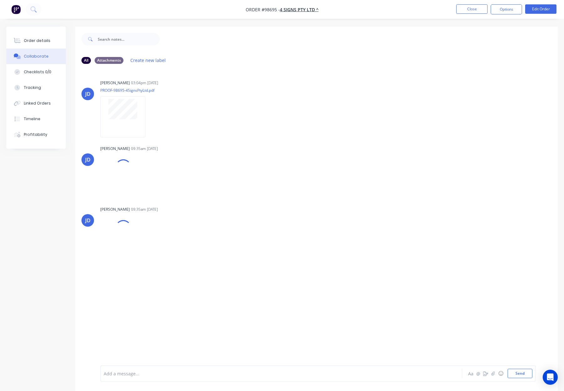
click at [145, 373] on div at bounding box center [264, 373] width 321 height 7
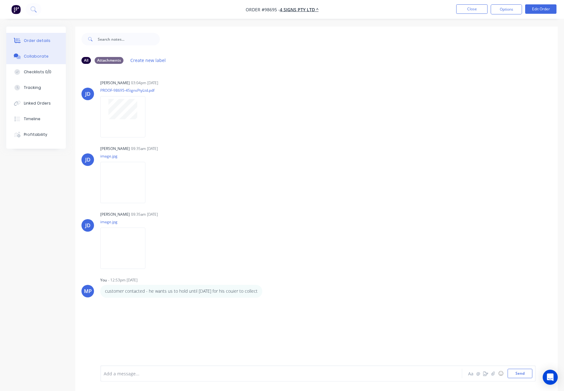
click at [35, 38] on div "Order details" at bounding box center [37, 41] width 27 height 6
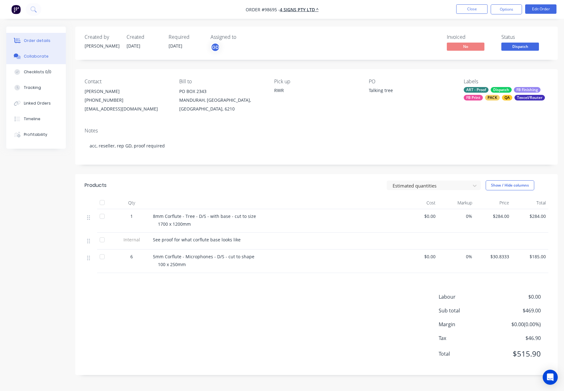
click at [39, 63] on button "Collaborate" at bounding box center [35, 57] width 59 height 16
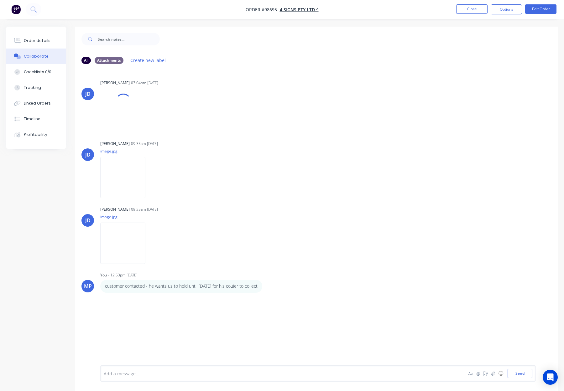
click at [39, 49] on button "Collaborate" at bounding box center [35, 57] width 59 height 16
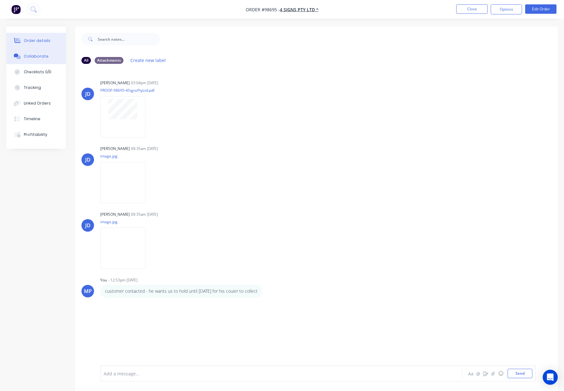
click at [29, 39] on div "Order details" at bounding box center [37, 41] width 27 height 6
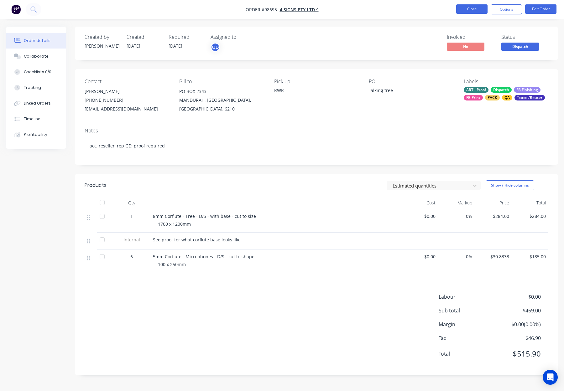
click at [481, 9] on button "Close" at bounding box center [471, 8] width 31 height 9
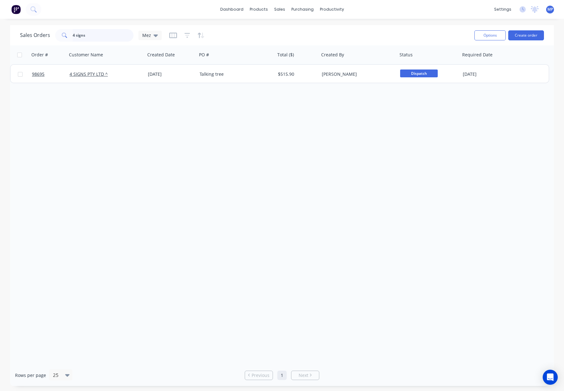
drag, startPoint x: 104, startPoint y: 37, endPoint x: 62, endPoint y: 36, distance: 42.0
click at [104, 37] on input "4 signs" at bounding box center [103, 35] width 61 height 13
click at [53, 36] on div "Sales Orders 4 signs Mez" at bounding box center [91, 35] width 142 height 13
type input "T"
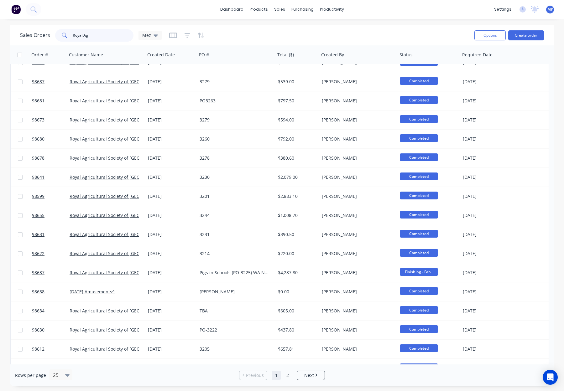
scroll to position [177, 0]
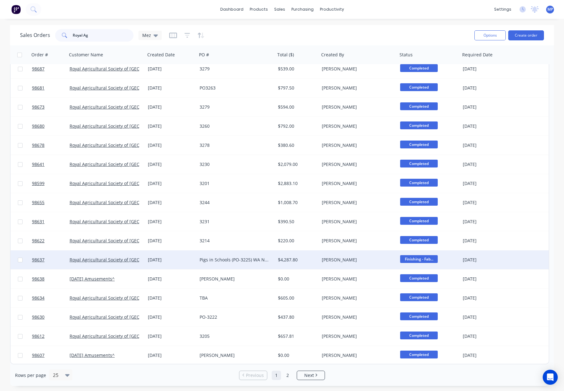
type input "Royal Ag"
click at [361, 261] on div "[PERSON_NAME]" at bounding box center [357, 260] width 70 height 6
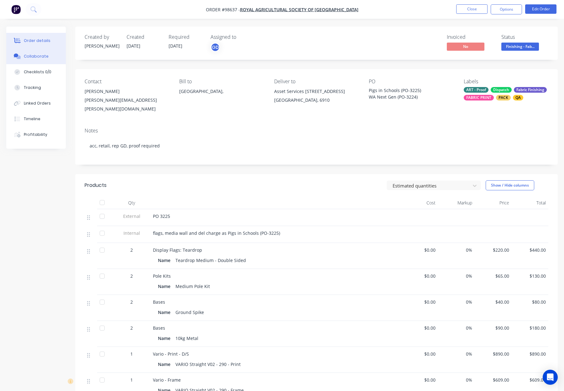
click at [42, 58] on div "Collaborate" at bounding box center [36, 57] width 25 height 6
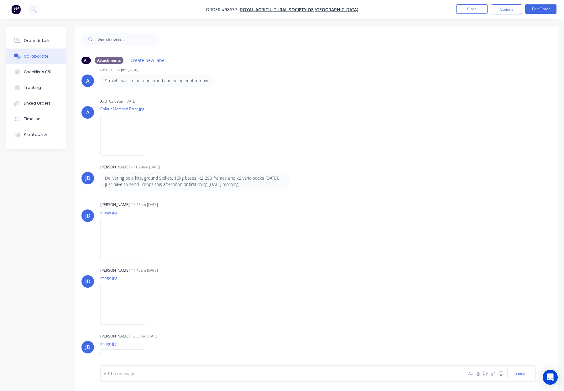
scroll to position [172, 0]
click at [234, 186] on p "Delivering pole kits, ground Spikes, 10kg bases, x2 290 frames and x2 vario soc…" at bounding box center [194, 182] width 179 height 13
click at [124, 174] on div "Delivering pole kits, ground Spikes, 10kg bases, x2 290 frames and x2 vario soc…" at bounding box center [194, 182] width 189 height 19
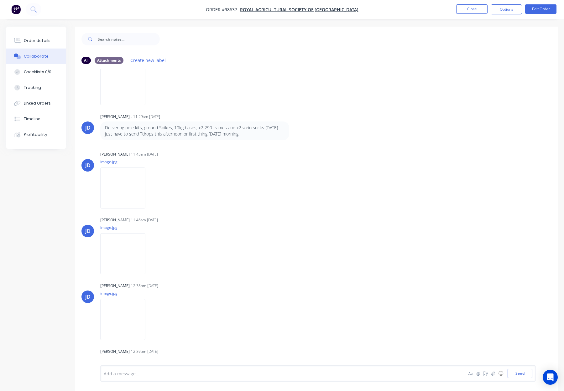
scroll to position [267, 0]
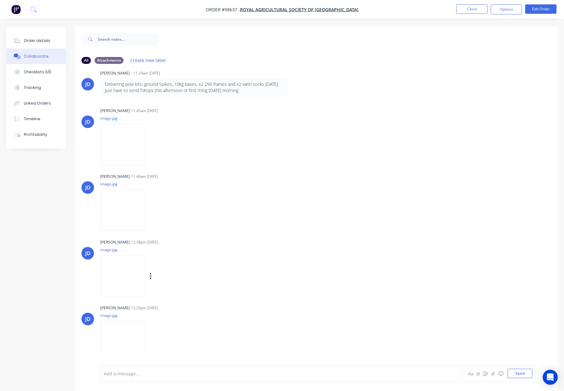
click at [128, 268] on img at bounding box center [122, 276] width 45 height 41
click at [130, 148] on img at bounding box center [122, 144] width 45 height 41
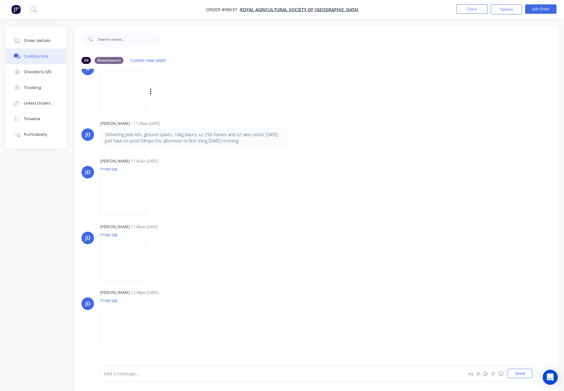
scroll to position [216, 0]
click at [139, 374] on div at bounding box center [264, 373] width 321 height 7
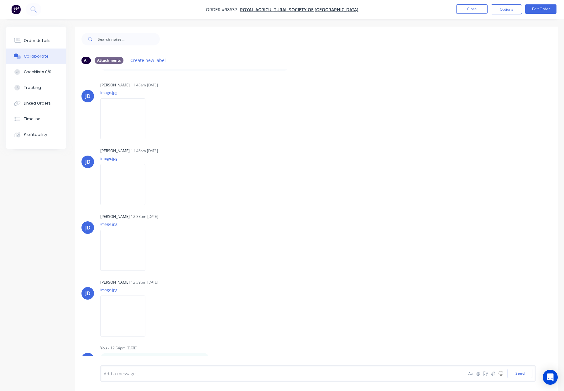
scroll to position [9, 0]
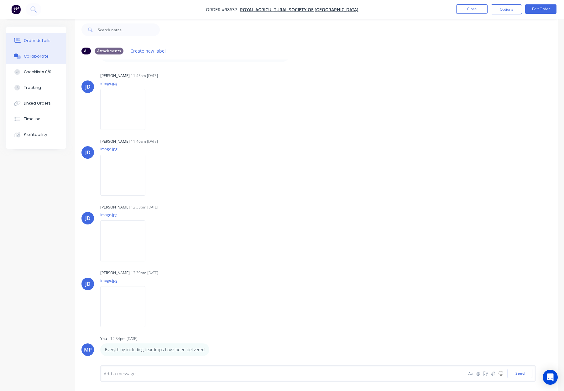
click at [49, 34] on button "Order details" at bounding box center [35, 41] width 59 height 16
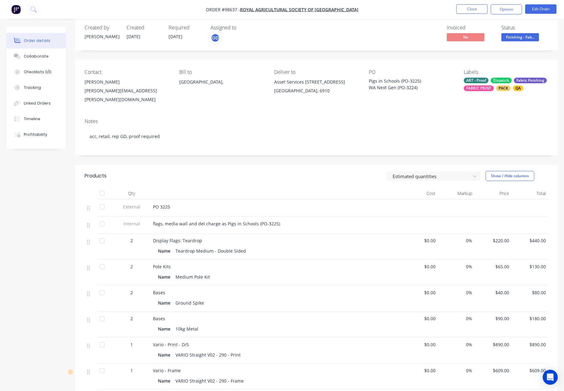
click at [531, 38] on span "Finishing - Fab..." at bounding box center [520, 37] width 38 height 8
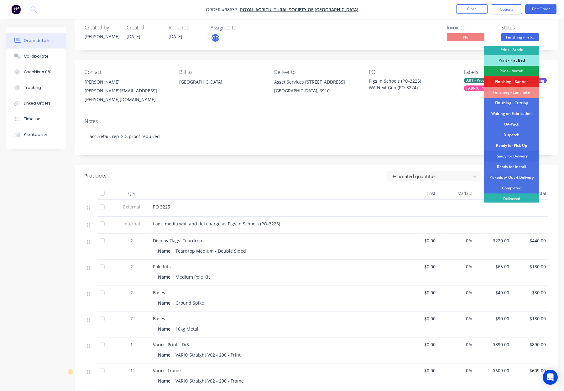
scroll to position [110, 0]
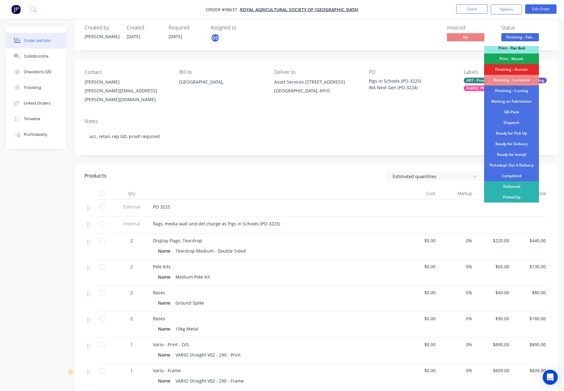
click at [518, 166] on div "Pickedup/ Out 4 Delivery" at bounding box center [511, 165] width 55 height 11
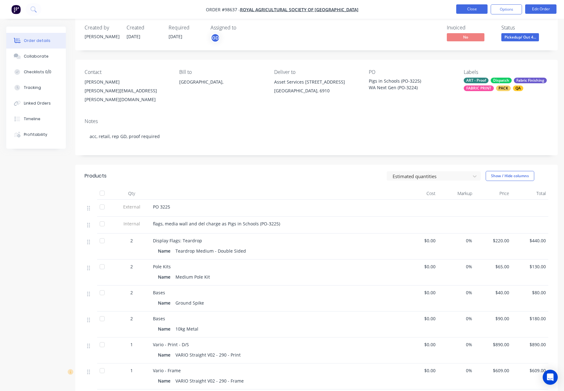
click at [465, 8] on button "Close" at bounding box center [471, 8] width 31 height 9
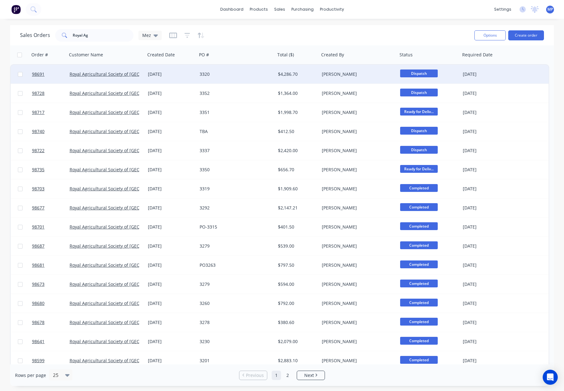
click at [416, 72] on span "Dispatch" at bounding box center [419, 74] width 38 height 8
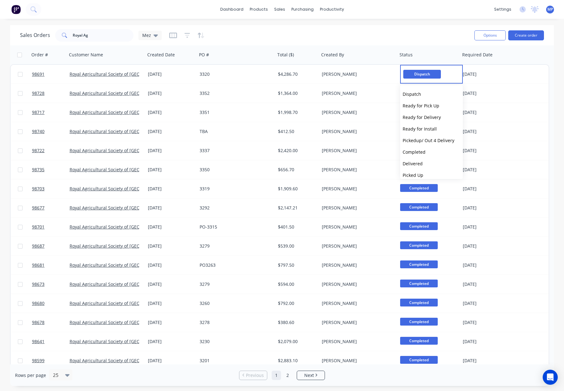
scroll to position [212, 0]
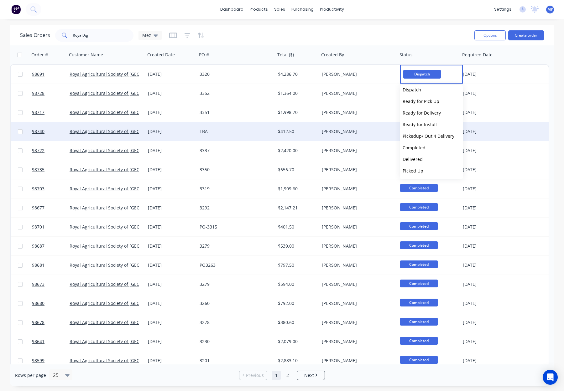
click at [434, 133] on span "Pickedup/ Out 4 Delivery" at bounding box center [428, 136] width 52 height 6
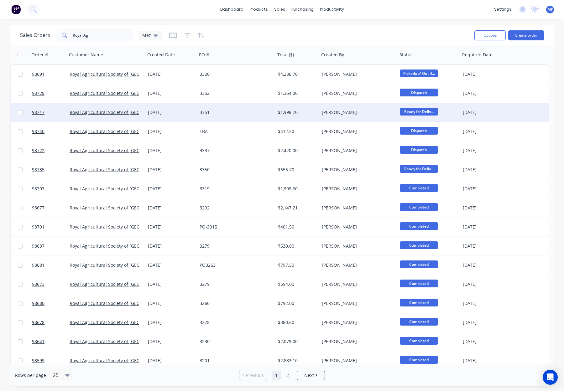
click at [421, 110] on span "Ready for Deliv..." at bounding box center [419, 112] width 38 height 8
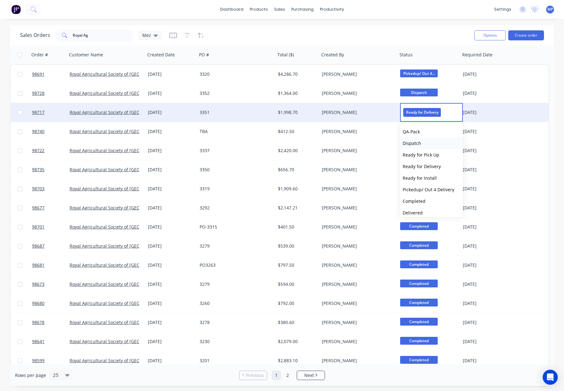
scroll to position [199, 0]
click at [433, 184] on span "Pickedup/ Out 4 Delivery" at bounding box center [428, 187] width 52 height 6
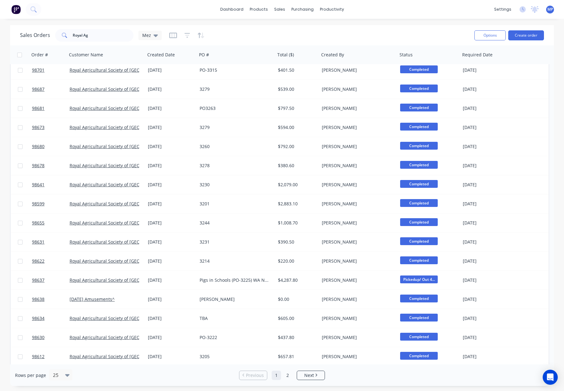
scroll to position [177, 0]
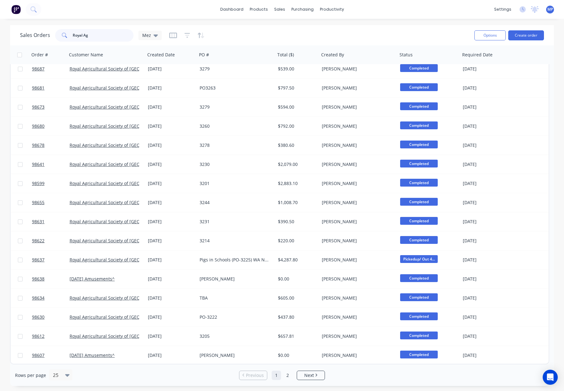
drag, startPoint x: 101, startPoint y: 37, endPoint x: 62, endPoint y: 36, distance: 38.2
click at [62, 36] on div "Royal Ag" at bounding box center [94, 35] width 78 height 13
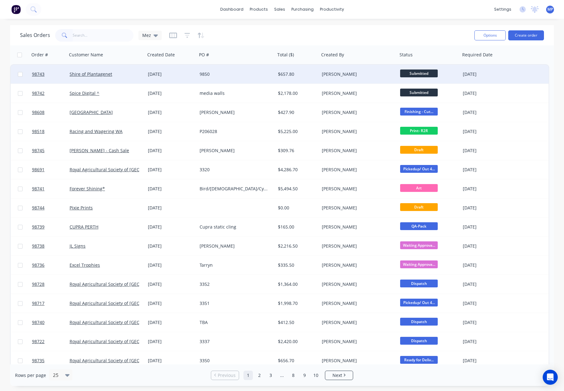
click at [333, 65] on div "[PERSON_NAME]" at bounding box center [358, 74] width 78 height 19
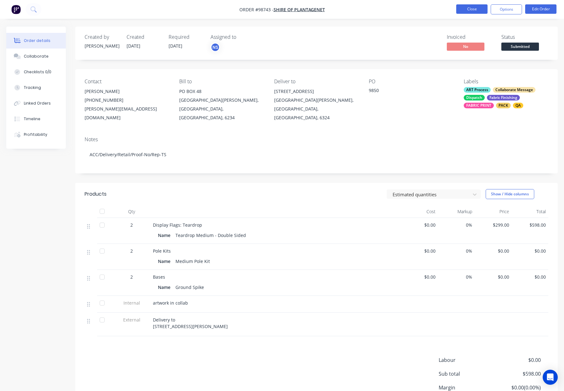
click at [468, 11] on button "Close" at bounding box center [471, 8] width 31 height 9
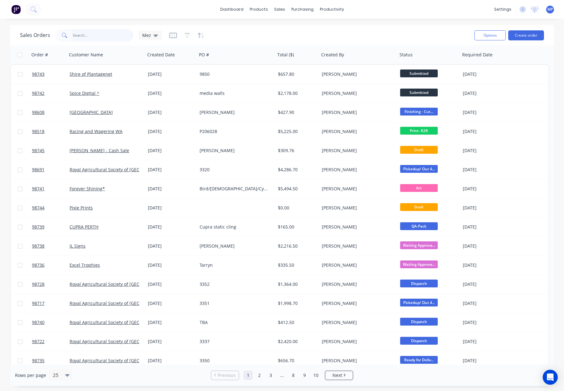
click at [92, 34] on input "text" at bounding box center [103, 35] width 61 height 13
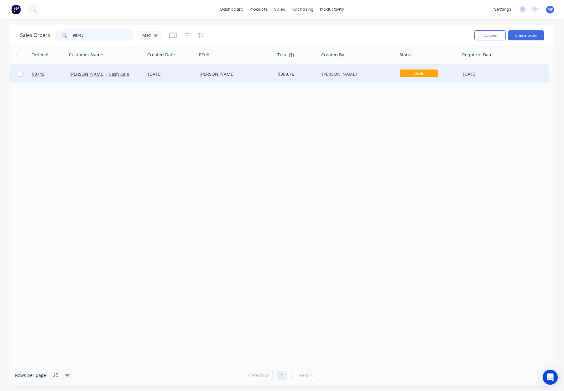
type input "98745"
click at [258, 75] on div "[PERSON_NAME]" at bounding box center [234, 74] width 70 height 6
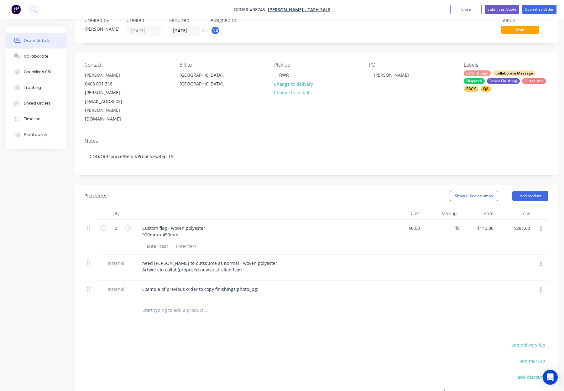
scroll to position [17, 0]
click at [176, 259] on div "need Rhonda to outsource as normal - woven polyester Artwork in collab(proposed…" at bounding box center [209, 267] width 145 height 16
click at [241, 185] on header "Products Show / Hide columns Add product" at bounding box center [316, 196] width 482 height 23
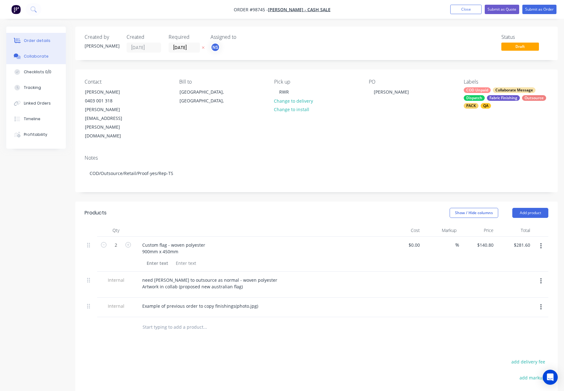
click at [54, 61] on button "Collaborate" at bounding box center [35, 57] width 59 height 16
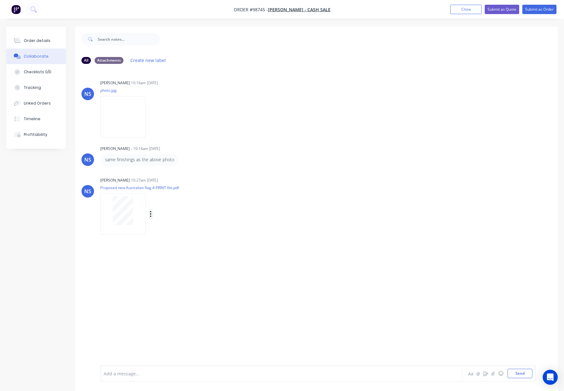
click at [150, 214] on icon "button" at bounding box center [150, 214] width 1 height 6
click at [175, 229] on button "Download" at bounding box center [192, 231] width 70 height 14
click at [180, 212] on div "Labels Download" at bounding box center [183, 213] width 70 height 9
click at [151, 214] on icon "button" at bounding box center [151, 213] width 2 height 7
click at [168, 230] on button "Download" at bounding box center [192, 231] width 70 height 14
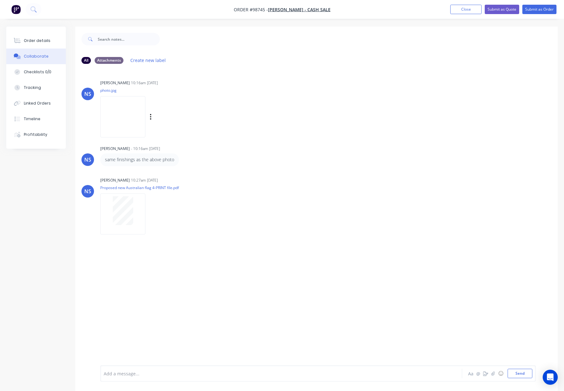
click at [141, 118] on img at bounding box center [122, 116] width 45 height 41
click at [43, 46] on button "Order details" at bounding box center [35, 41] width 59 height 16
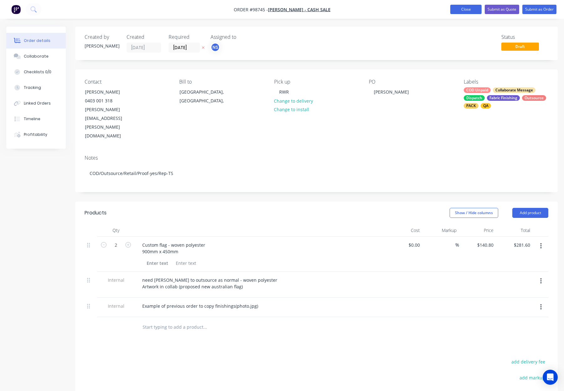
click at [466, 12] on button "Close" at bounding box center [465, 9] width 31 height 9
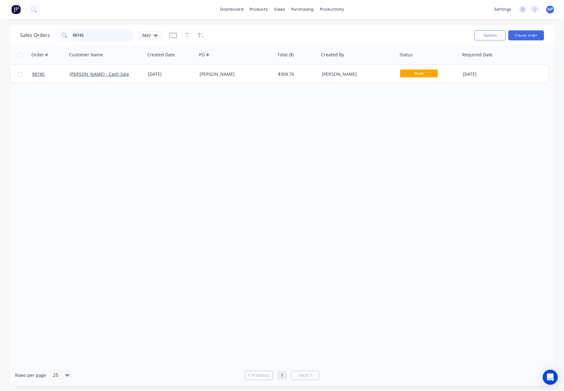
click at [98, 37] on input "98745" at bounding box center [103, 35] width 61 height 13
type input "9"
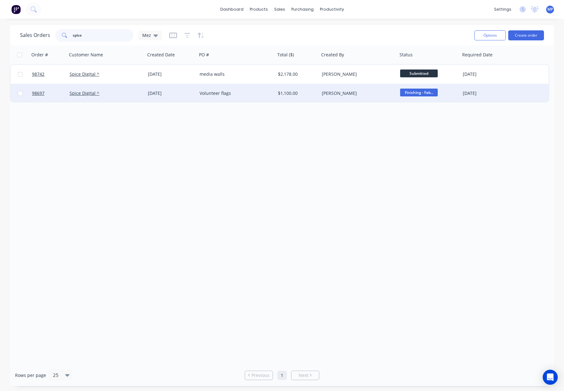
type input "spice"
click at [251, 97] on div "Volunteer flags" at bounding box center [236, 93] width 78 height 19
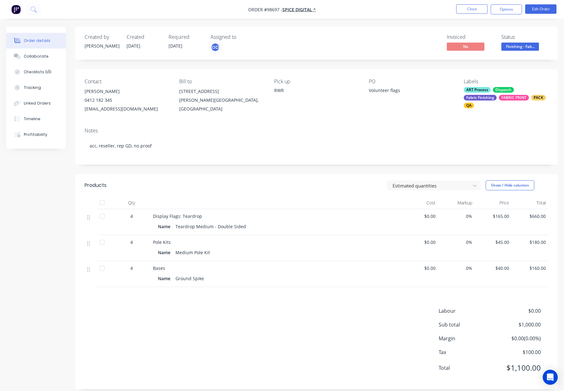
click at [461, 14] on li "Close" at bounding box center [471, 9] width 31 height 10
click at [43, 58] on div "Collaborate" at bounding box center [36, 57] width 25 height 6
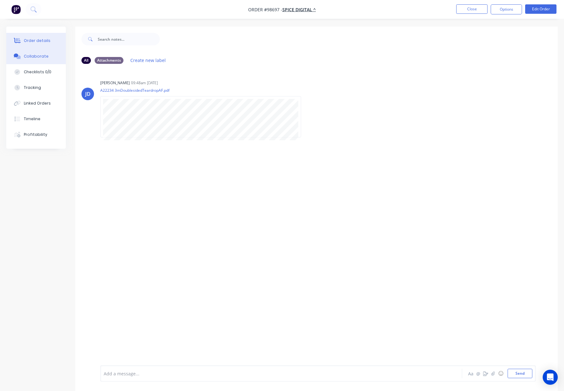
click at [42, 42] on div "Order details" at bounding box center [37, 41] width 27 height 6
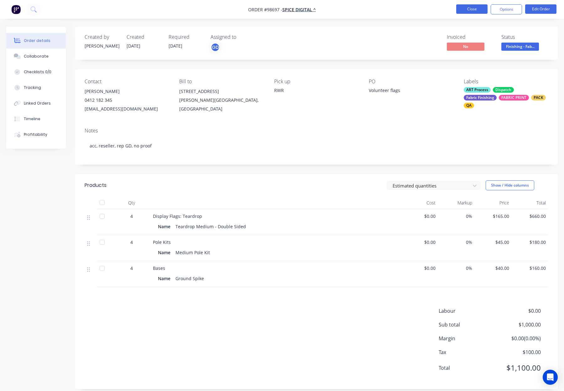
click at [477, 7] on button "Close" at bounding box center [471, 8] width 31 height 9
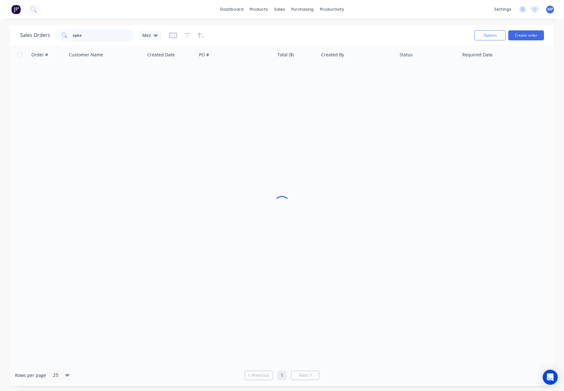
click at [105, 38] on input "spice" at bounding box center [103, 35] width 61 height 13
click at [104, 37] on input "spice" at bounding box center [103, 35] width 61 height 13
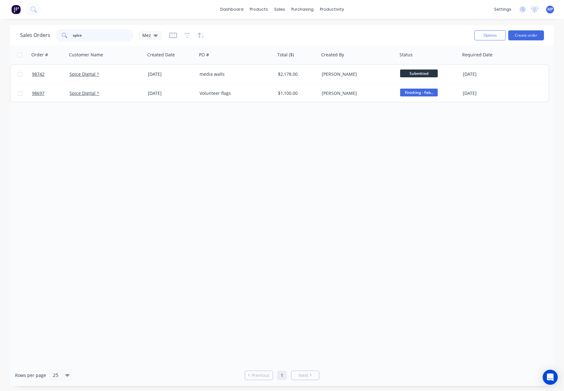
click at [101, 34] on input "spice" at bounding box center [103, 35] width 61 height 13
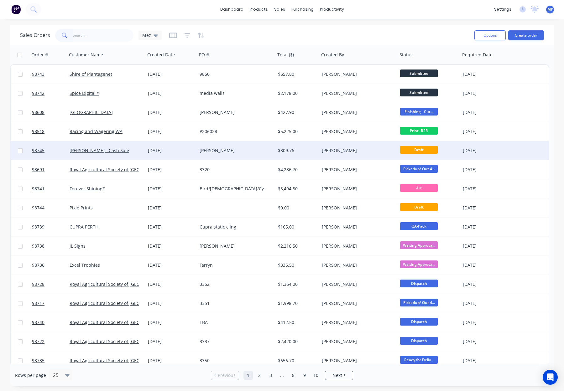
click at [268, 151] on div "[PERSON_NAME]" at bounding box center [234, 150] width 70 height 6
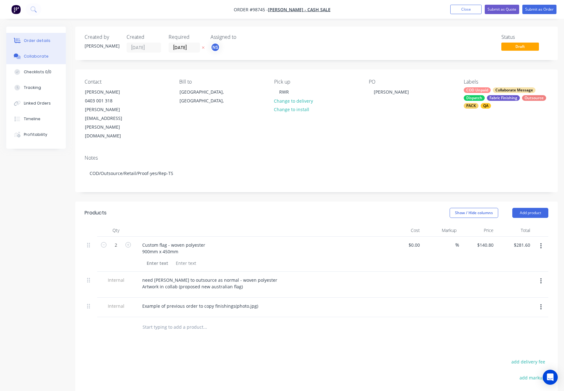
click at [43, 53] on button "Collaborate" at bounding box center [35, 57] width 59 height 16
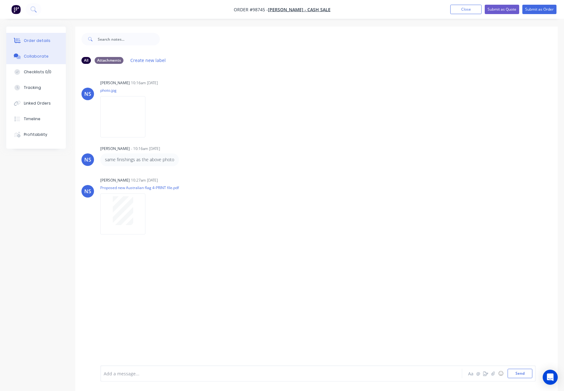
click at [44, 42] on div "Order details" at bounding box center [37, 41] width 27 height 6
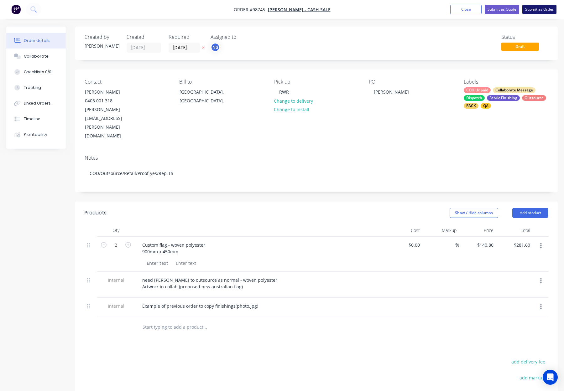
click at [535, 11] on button "Submit as Order" at bounding box center [539, 9] width 34 height 9
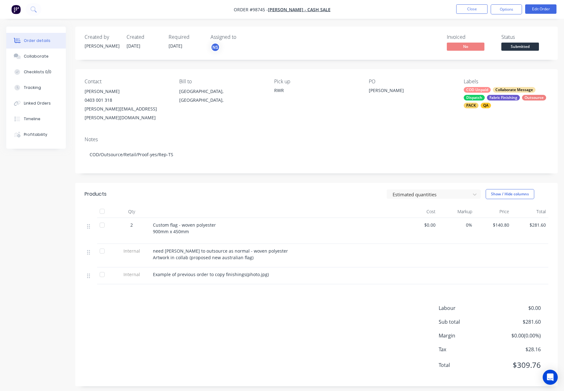
drag, startPoint x: 513, startPoint y: 11, endPoint x: 512, endPoint y: 17, distance: 6.0
click at [513, 11] on button "Options" at bounding box center [505, 9] width 31 height 10
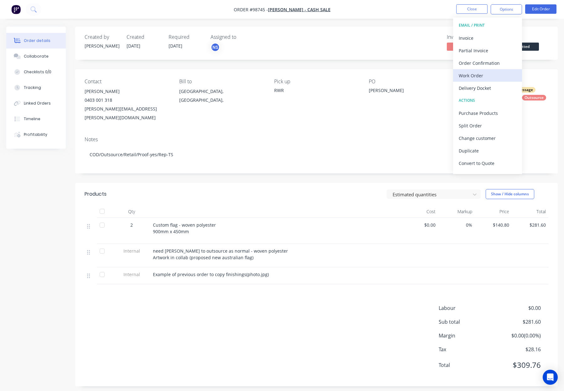
click at [490, 78] on div "Work Order" at bounding box center [487, 75] width 58 height 9
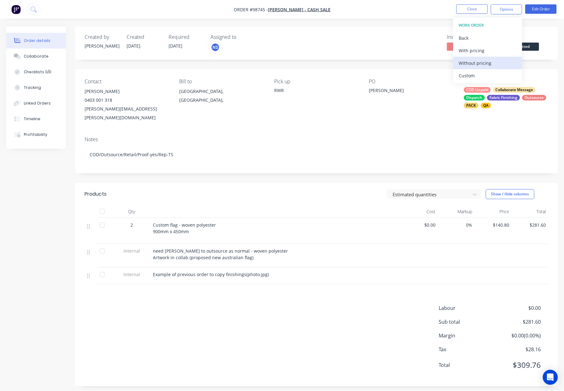
click at [489, 65] on div "Without pricing" at bounding box center [487, 63] width 58 height 9
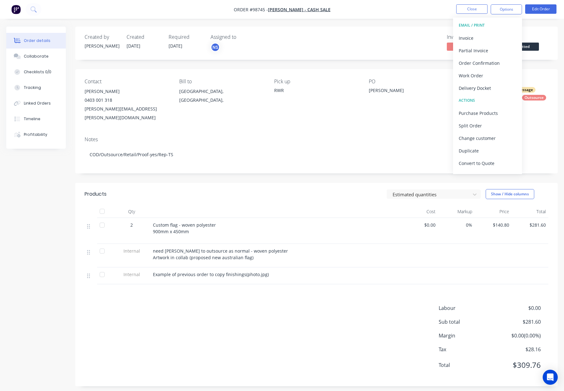
click at [337, 189] on div "Estimated quantities Show / Hide columns" at bounding box center [365, 194] width 365 height 10
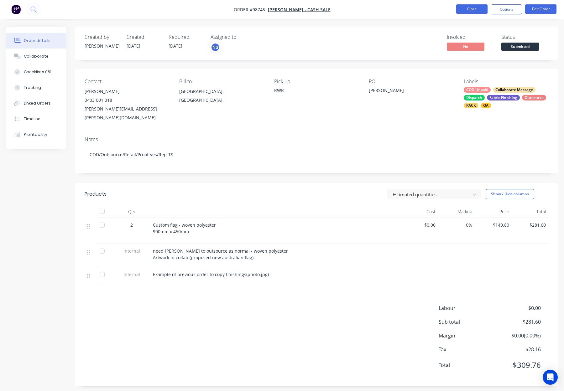
click at [470, 7] on button "Close" at bounding box center [471, 8] width 31 height 9
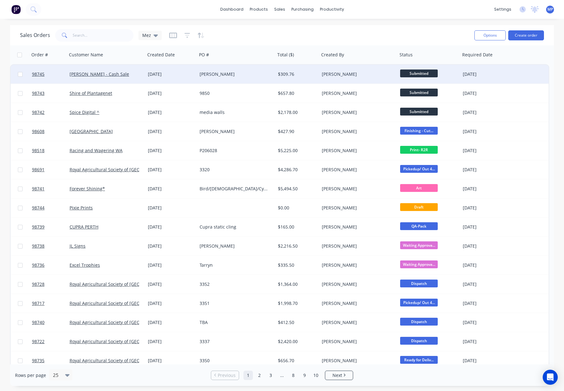
click at [237, 73] on div "[PERSON_NAME]" at bounding box center [234, 74] width 70 height 6
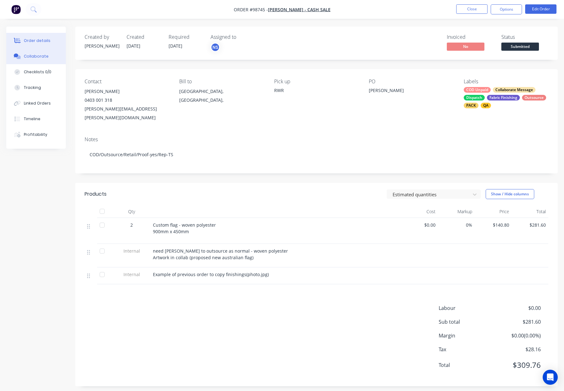
drag, startPoint x: 39, startPoint y: 52, endPoint x: 50, endPoint y: 58, distance: 12.6
click at [39, 52] on button "Collaborate" at bounding box center [35, 57] width 59 height 16
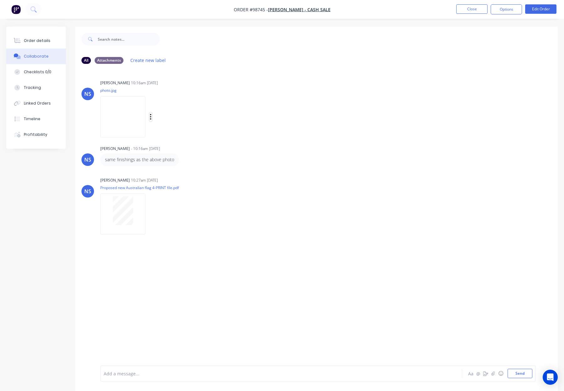
click at [152, 115] on icon "button" at bounding box center [151, 116] width 2 height 7
click at [182, 136] on button "Download" at bounding box center [192, 134] width 70 height 14
click at [463, 8] on button "Close" at bounding box center [471, 8] width 31 height 9
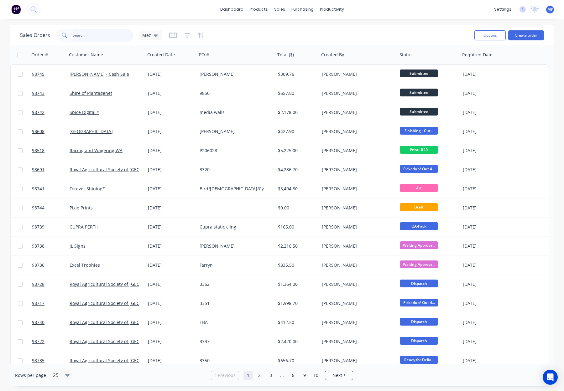
click at [95, 35] on input "text" at bounding box center [103, 35] width 61 height 13
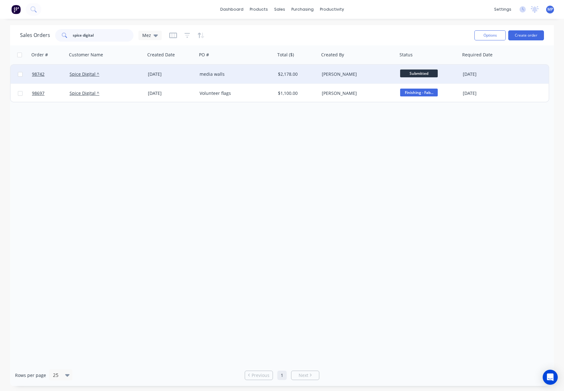
type input "spice digital"
click at [229, 71] on div "media walls" at bounding box center [234, 74] width 70 height 6
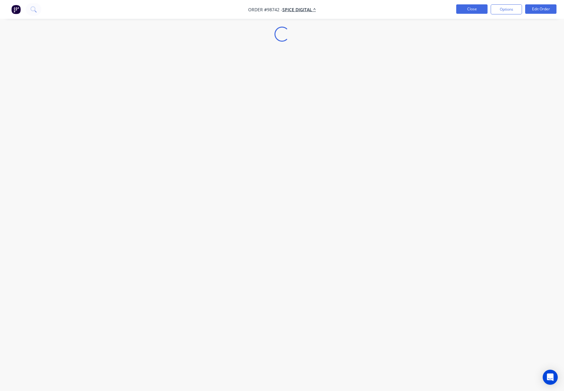
click at [476, 9] on button "Close" at bounding box center [471, 8] width 31 height 9
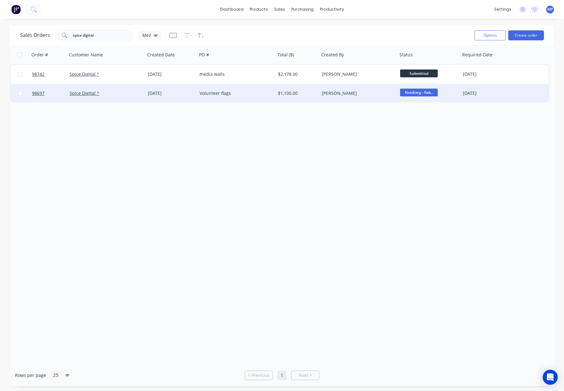
click at [356, 96] on div "[PERSON_NAME]" at bounding box center [357, 93] width 70 height 6
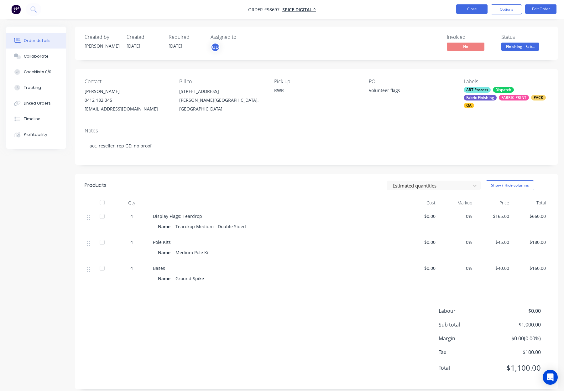
click at [459, 6] on button "Close" at bounding box center [471, 8] width 31 height 9
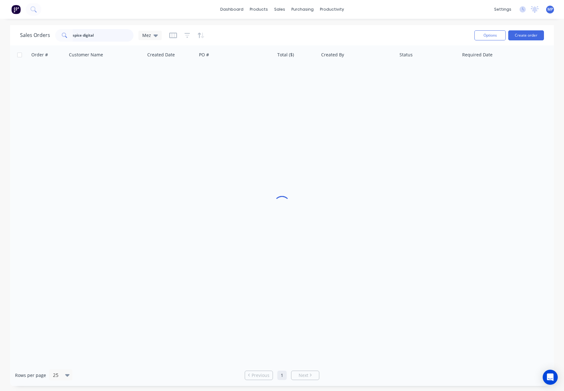
click at [102, 35] on input "spice digital" at bounding box center [103, 35] width 61 height 13
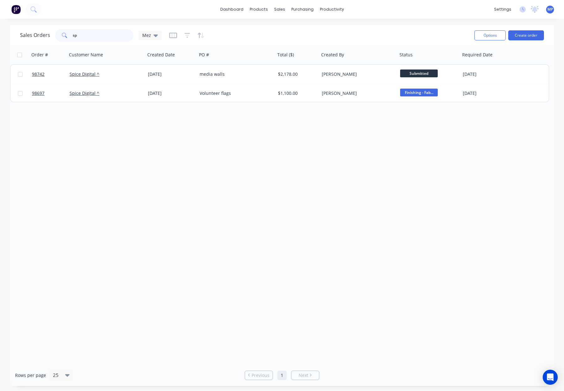
type input "s"
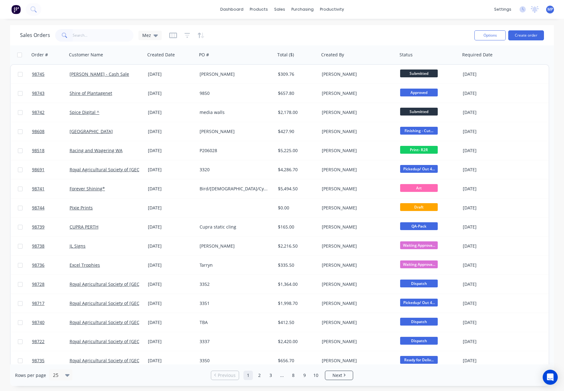
click at [239, 33] on div "Sales Orders Mez" at bounding box center [244, 35] width 449 height 15
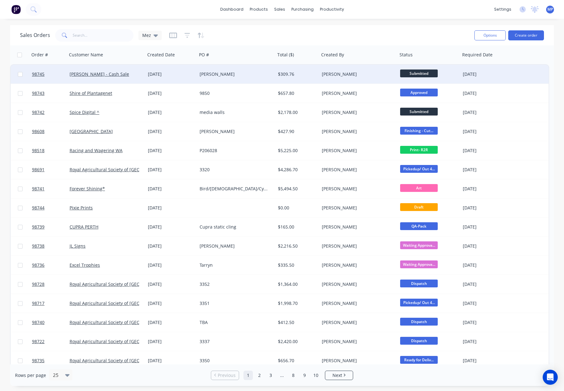
scroll to position [0, 0]
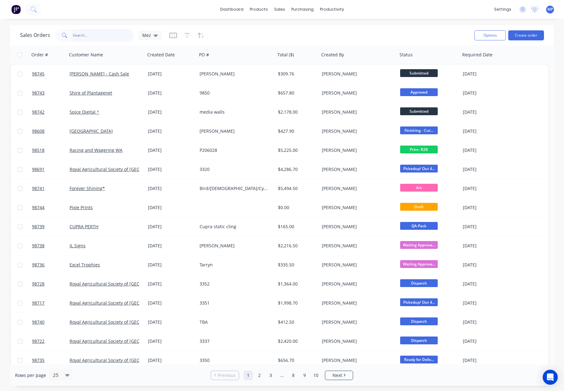
click at [79, 34] on input "text" at bounding box center [103, 35] width 61 height 13
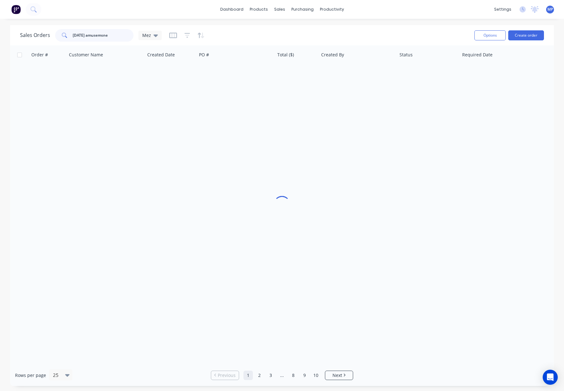
scroll to position [0, 0]
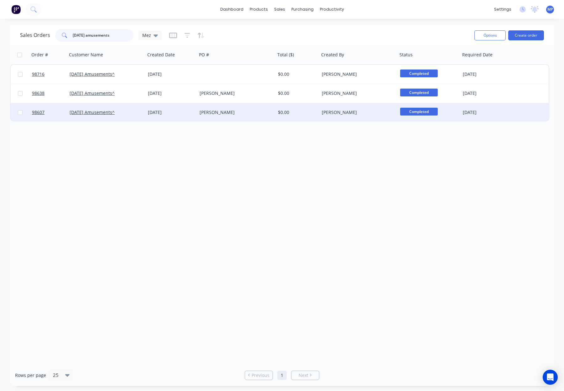
type input "carnival amusements"
click at [211, 109] on div "Erin" at bounding box center [234, 112] width 70 height 6
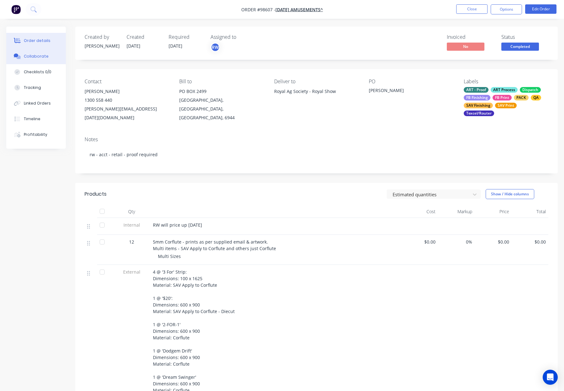
click at [46, 56] on button "Collaborate" at bounding box center [35, 57] width 59 height 16
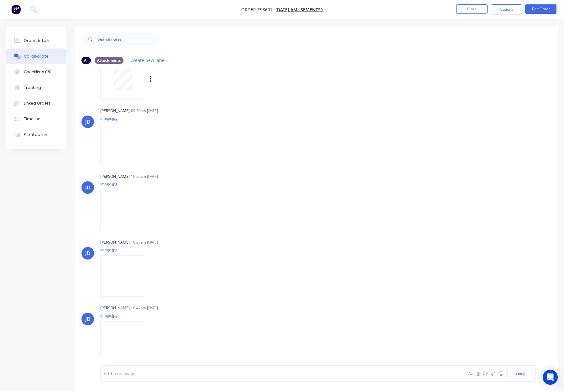
scroll to position [9, 0]
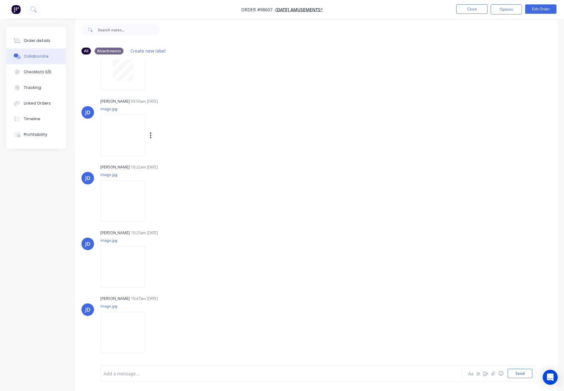
click at [136, 127] on img at bounding box center [122, 135] width 45 height 41
click at [465, 9] on button "Close" at bounding box center [471, 8] width 31 height 9
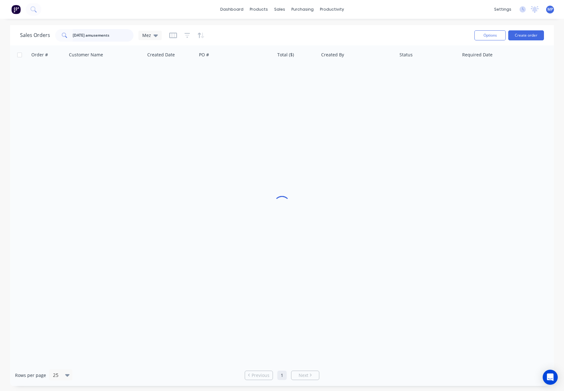
click at [124, 39] on input "carnival amusements" at bounding box center [103, 35] width 61 height 13
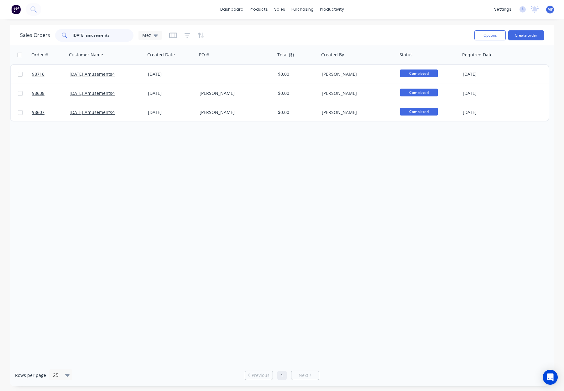
drag, startPoint x: 122, startPoint y: 37, endPoint x: 91, endPoint y: 34, distance: 30.6
click at [43, 35] on div "Sales Orders carnival amusements Mez" at bounding box center [91, 35] width 142 height 13
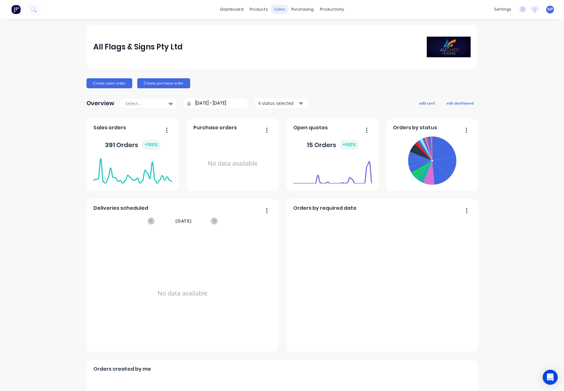
click at [277, 9] on div "sales" at bounding box center [279, 9] width 17 height 9
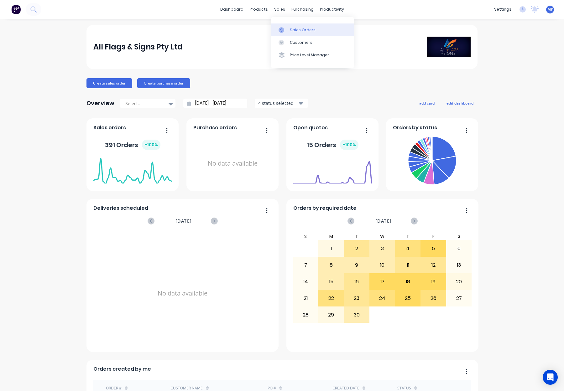
click at [297, 30] on div "Sales Orders" at bounding box center [303, 30] width 26 height 6
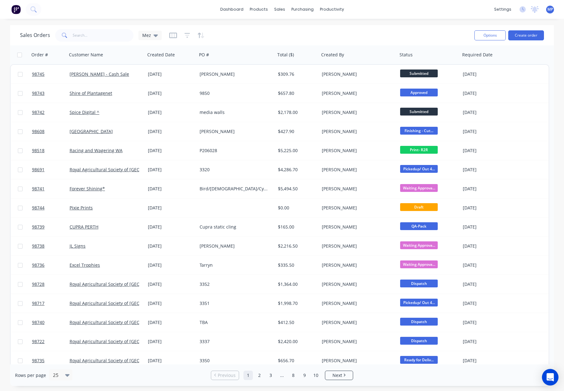
click at [551, 377] on icon "Open Intercom Messenger" at bounding box center [549, 377] width 7 height 8
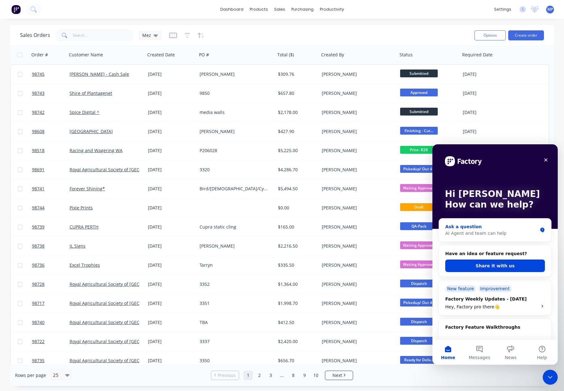
click at [476, 230] on div "AI Agent and team can help" at bounding box center [491, 233] width 92 height 7
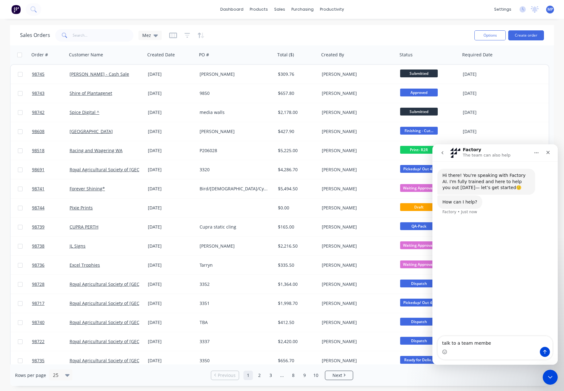
type textarea "talk to a team member"
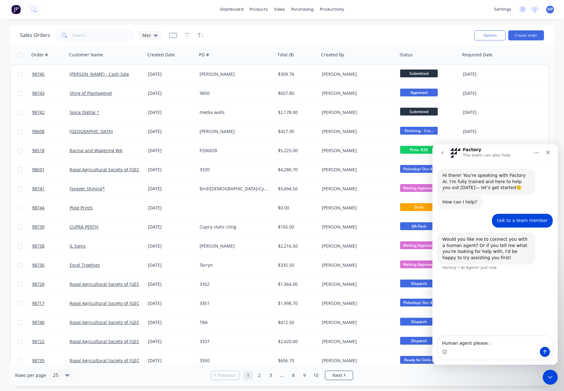
type textarea "Human agent please :)"
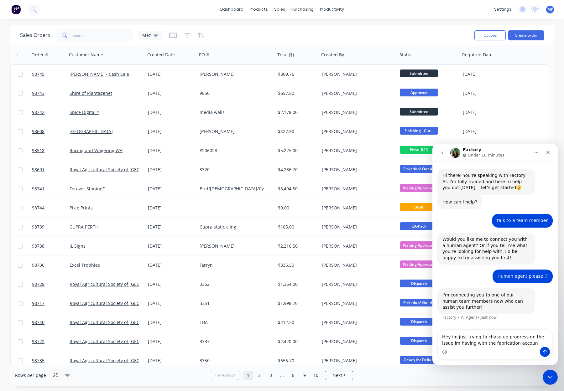
type textarea "Hey im just trying to chase up progress on the issue im having with the fabrica…"
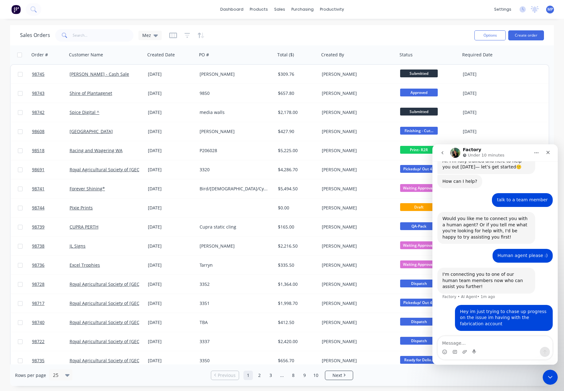
scroll to position [22, 0]
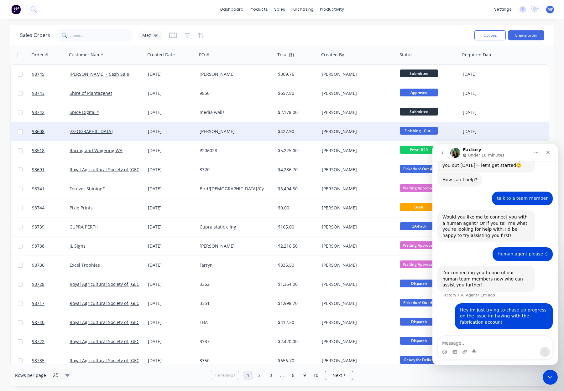
click at [505, 130] on div "[DATE]" at bounding box center [488, 131] width 50 height 6
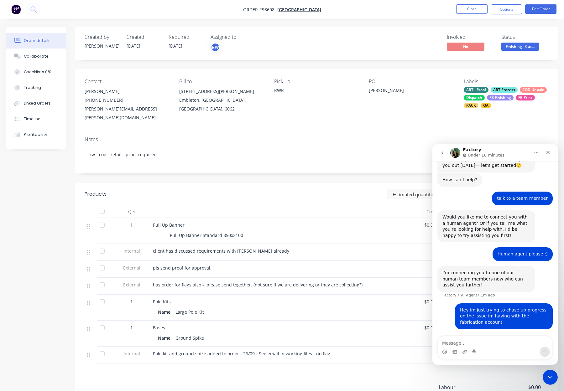
click at [537, 151] on icon "Home" at bounding box center [536, 152] width 5 height 5
click at [478, 191] on div "How can I help? Factory • 2m ago" at bounding box center [494, 182] width 115 height 19
click at [549, 375] on icon "Close Intercom Messenger" at bounding box center [549, 377] width 8 height 8
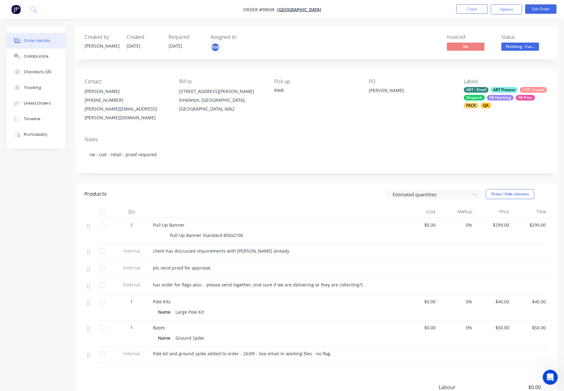
scroll to position [22, 0]
click at [472, 13] on button "Close" at bounding box center [471, 8] width 31 height 9
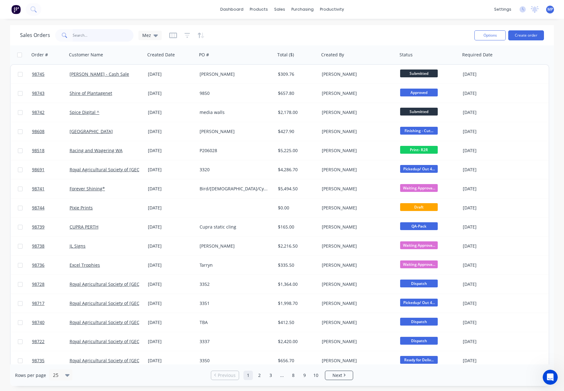
click at [90, 33] on input "text" at bounding box center [103, 35] width 61 height 13
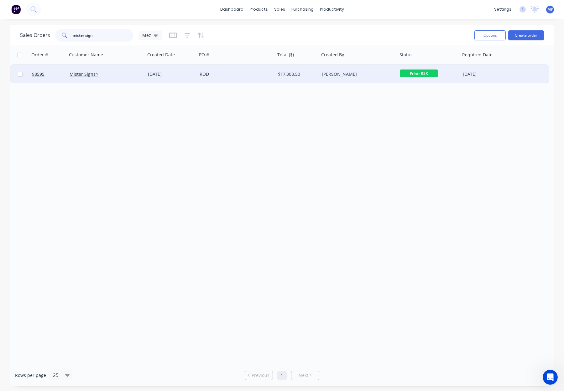
type input "mister sign"
click at [128, 71] on div "Mister Signs^" at bounding box center [105, 74] width 70 height 6
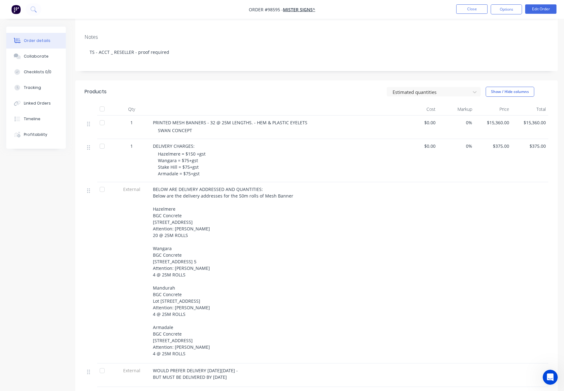
scroll to position [118, 0]
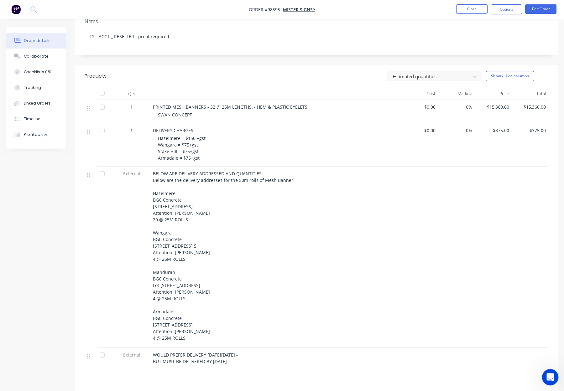
click at [547, 376] on icon "Open Intercom Messenger" at bounding box center [549, 376] width 10 height 10
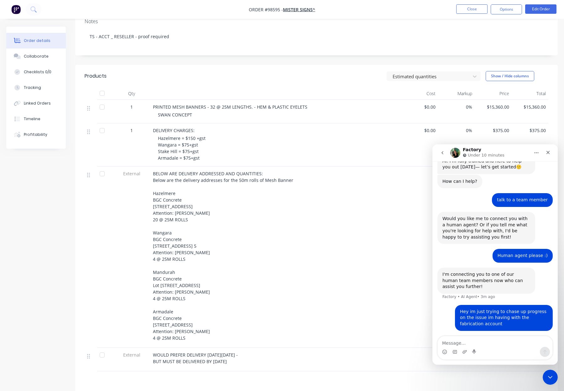
scroll to position [22, 0]
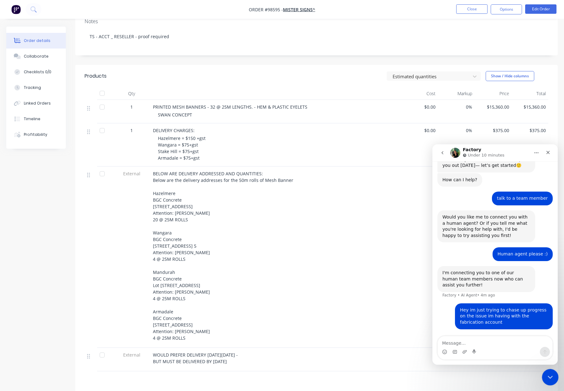
click at [547, 378] on icon "Close Intercom Messenger" at bounding box center [549, 377] width 8 height 8
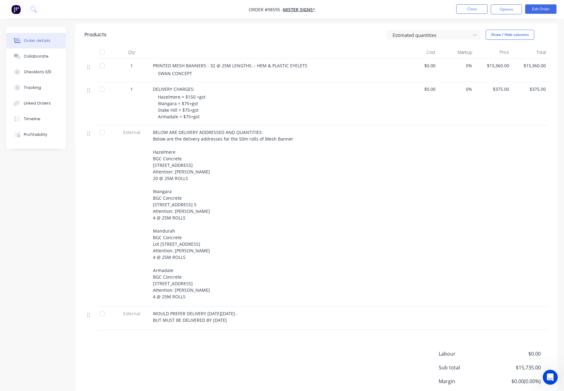
scroll to position [161, 0]
click at [544, 377] on icon "Open Intercom Messenger" at bounding box center [549, 376] width 10 height 10
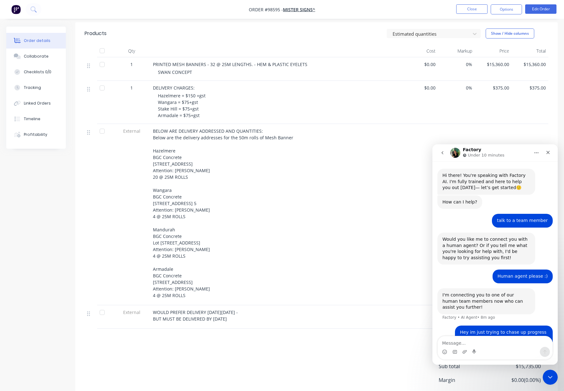
scroll to position [22, 0]
